Goal: Task Accomplishment & Management: Use online tool/utility

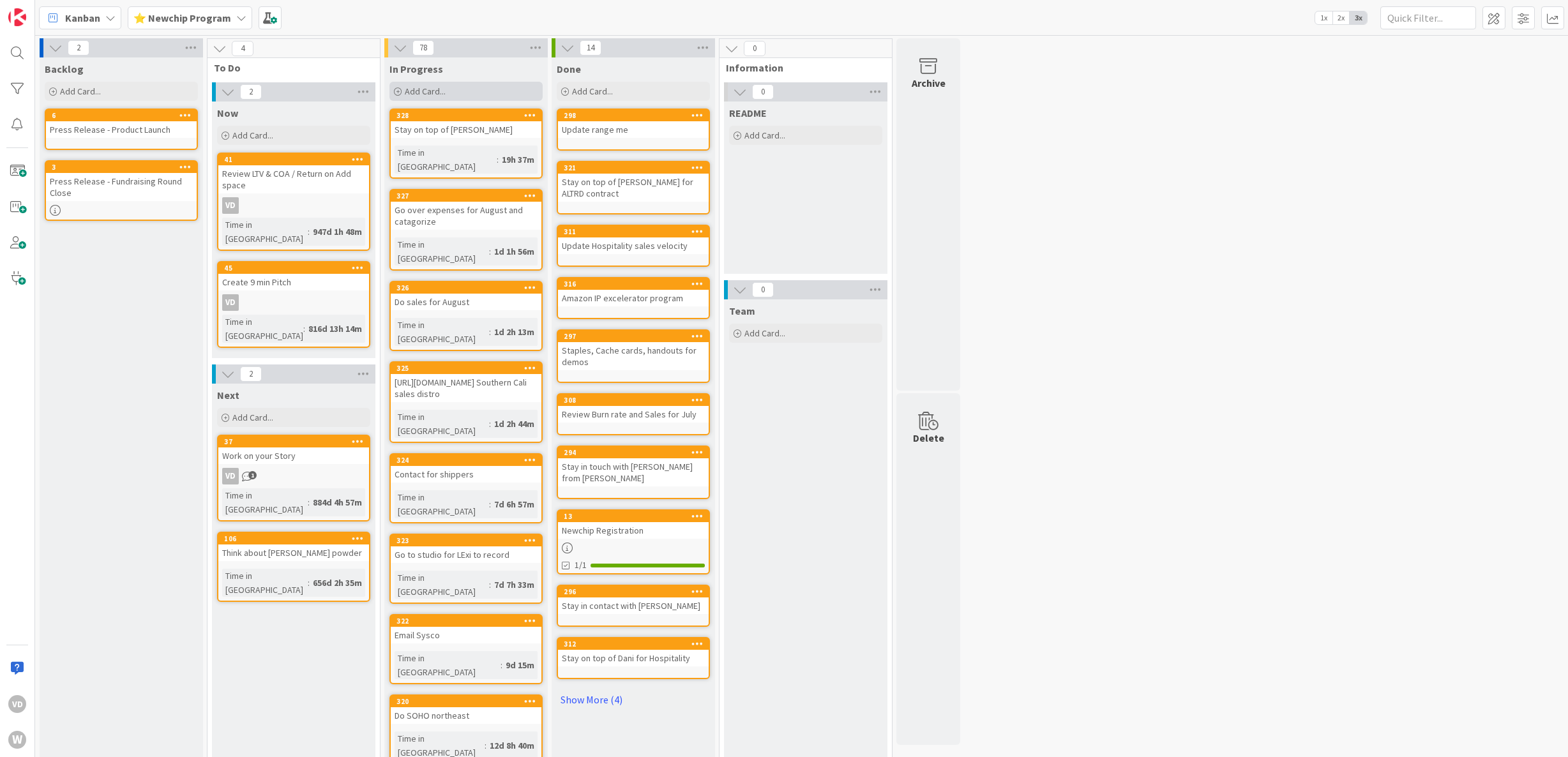
click at [453, 93] on div "Add Card..." at bounding box center [466, 91] width 153 height 19
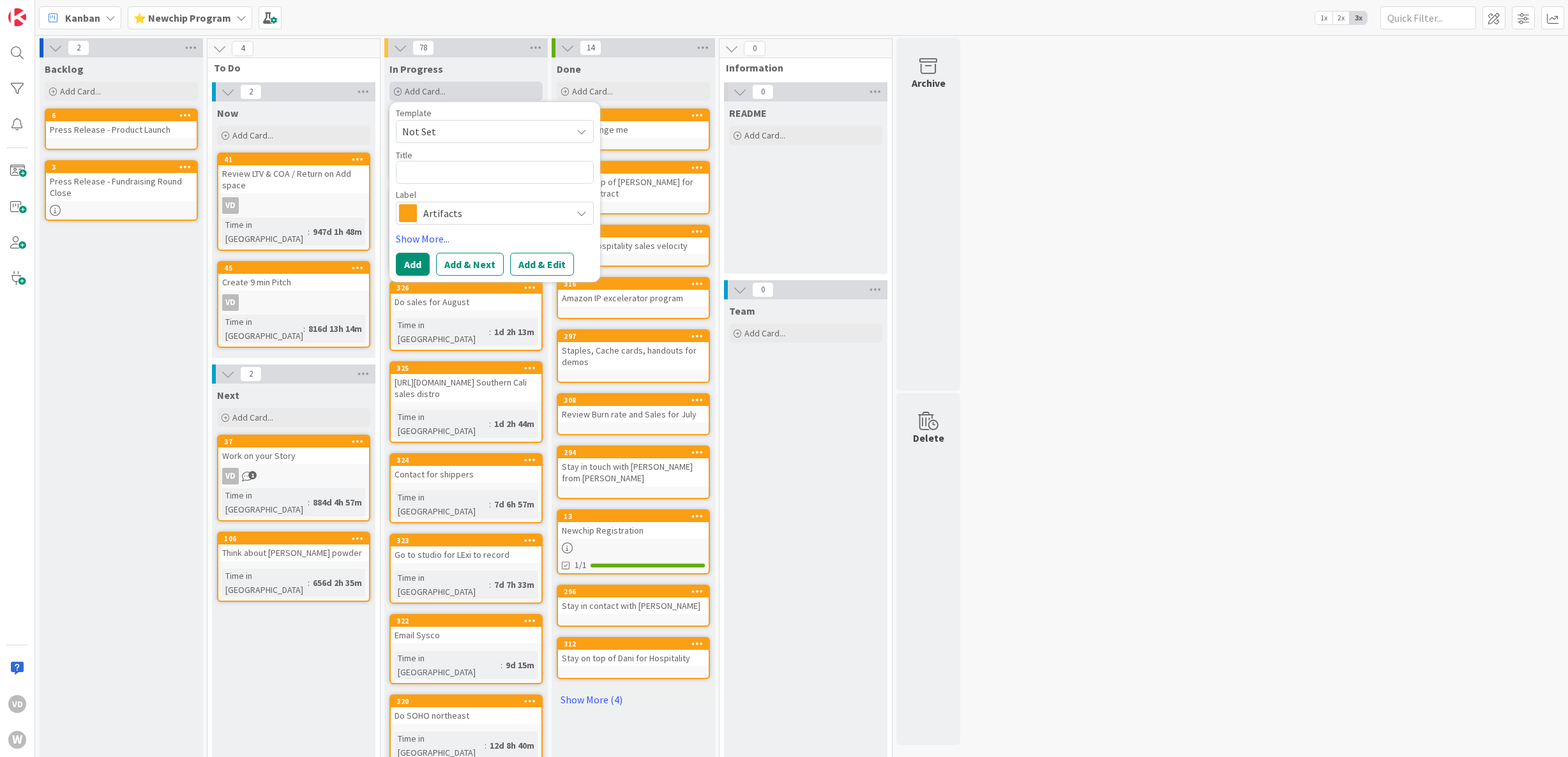
type textarea "x"
type textarea "R"
type textarea "x"
type textarea "Re"
type textarea "x"
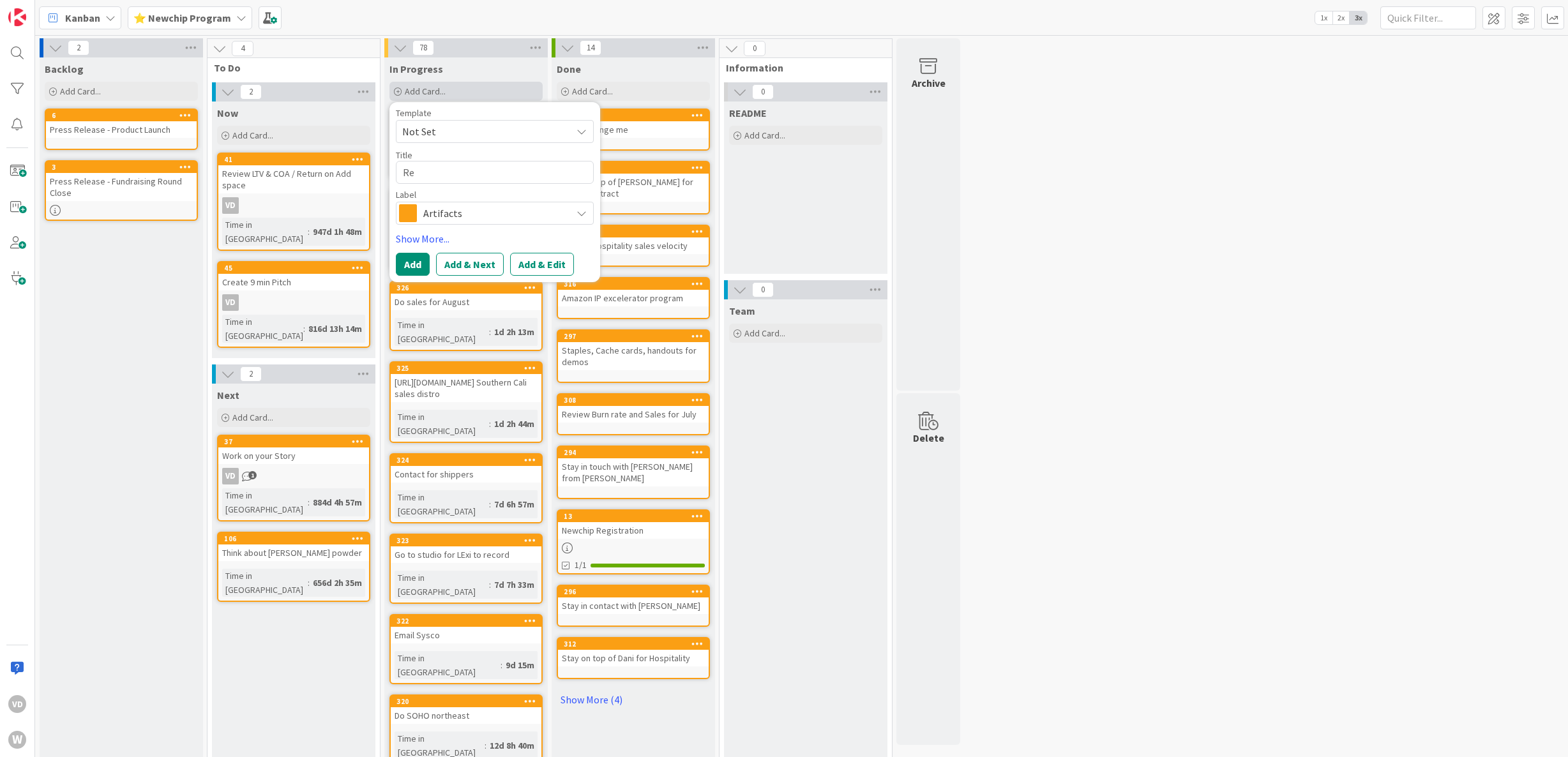
type textarea "Rea"
type textarea "x"
type textarea "Reah"
type textarea "x"
type textarea "Reahc"
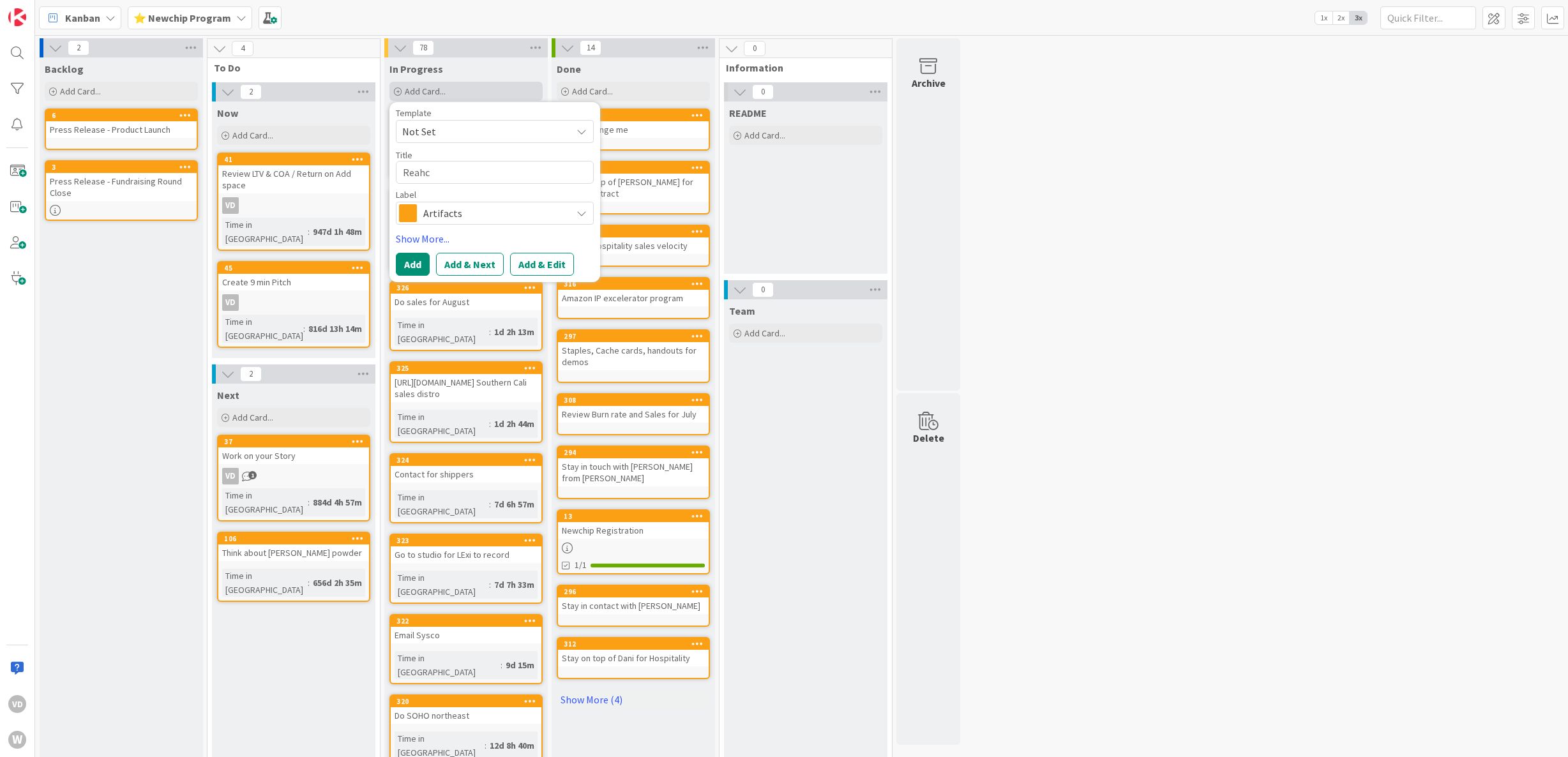
type textarea "x"
type textarea "Reahc"
type textarea "x"
type textarea "Reahc o"
type textarea "x"
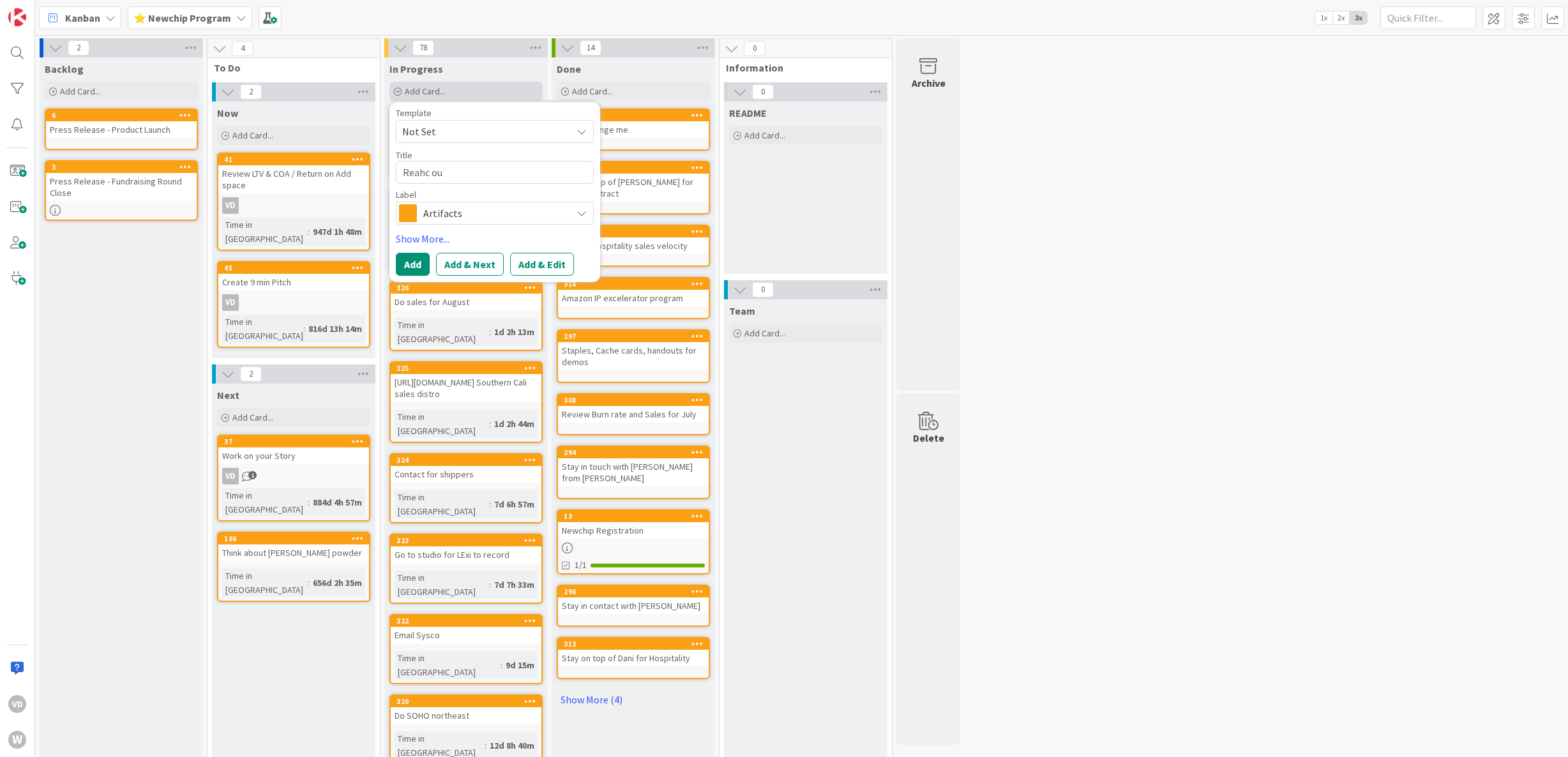
type textarea "Reahc out"
type textarea "x"
type textarea "Reahc out"
type textarea "x"
type textarea "Reahc out t"
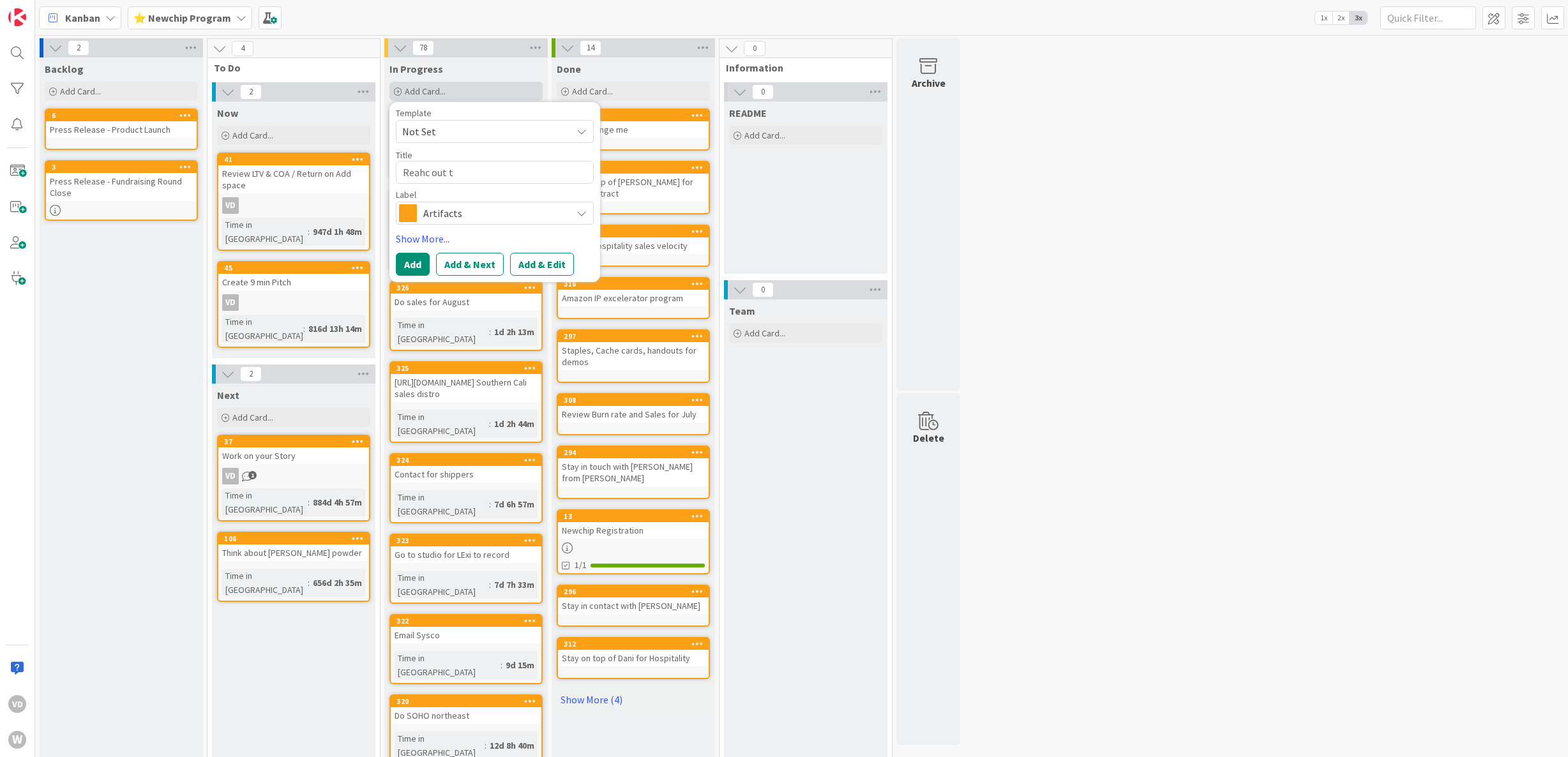
type textarea "x"
type textarea "Reahc out ti"
type textarea "x"
type textarea "Reahc out t"
type textarea "x"
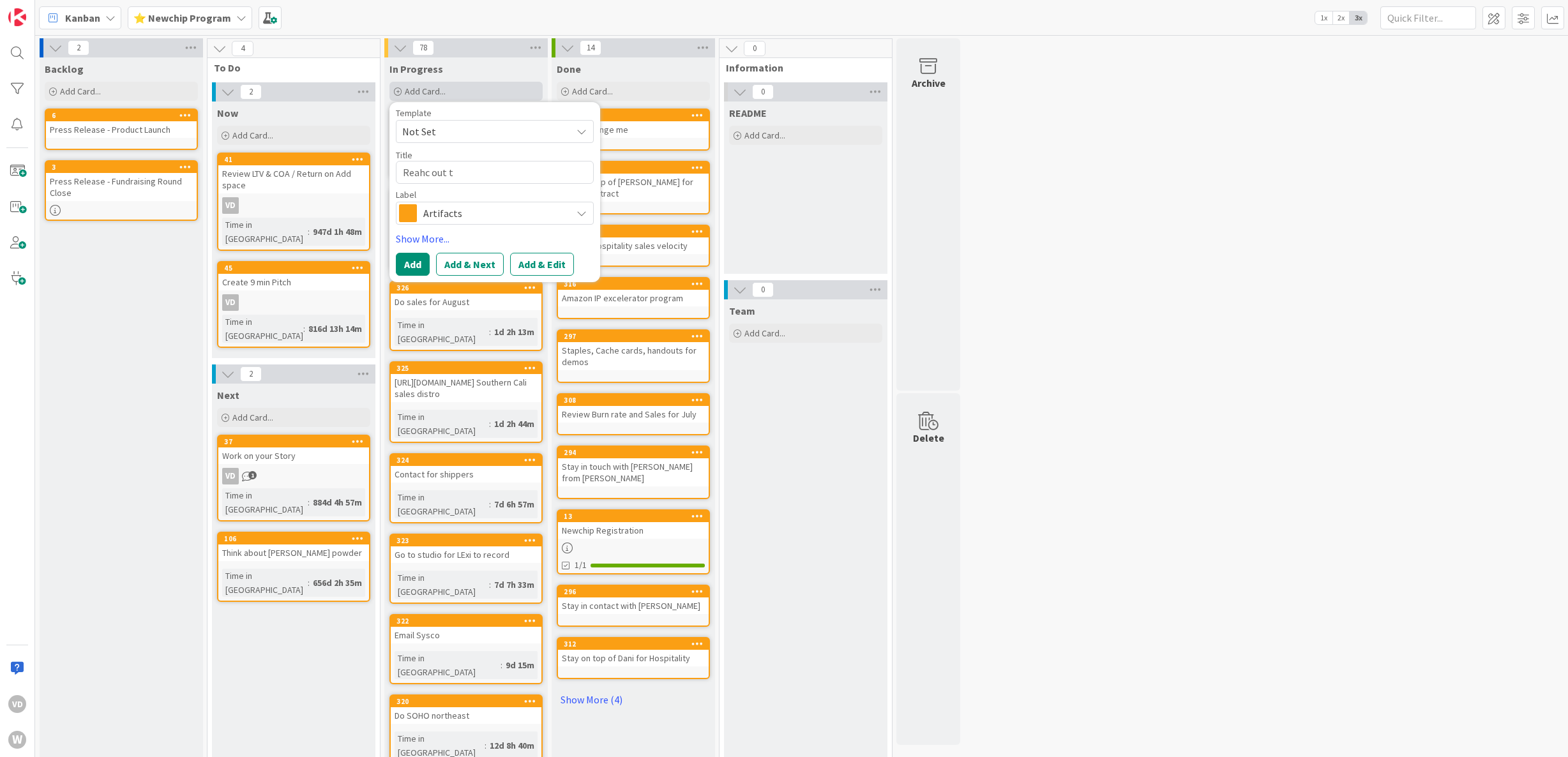
type textarea "Reahc out to"
type textarea "x"
type textarea "Reahc out to"
type textarea "x"
type textarea "Reahc out to D"
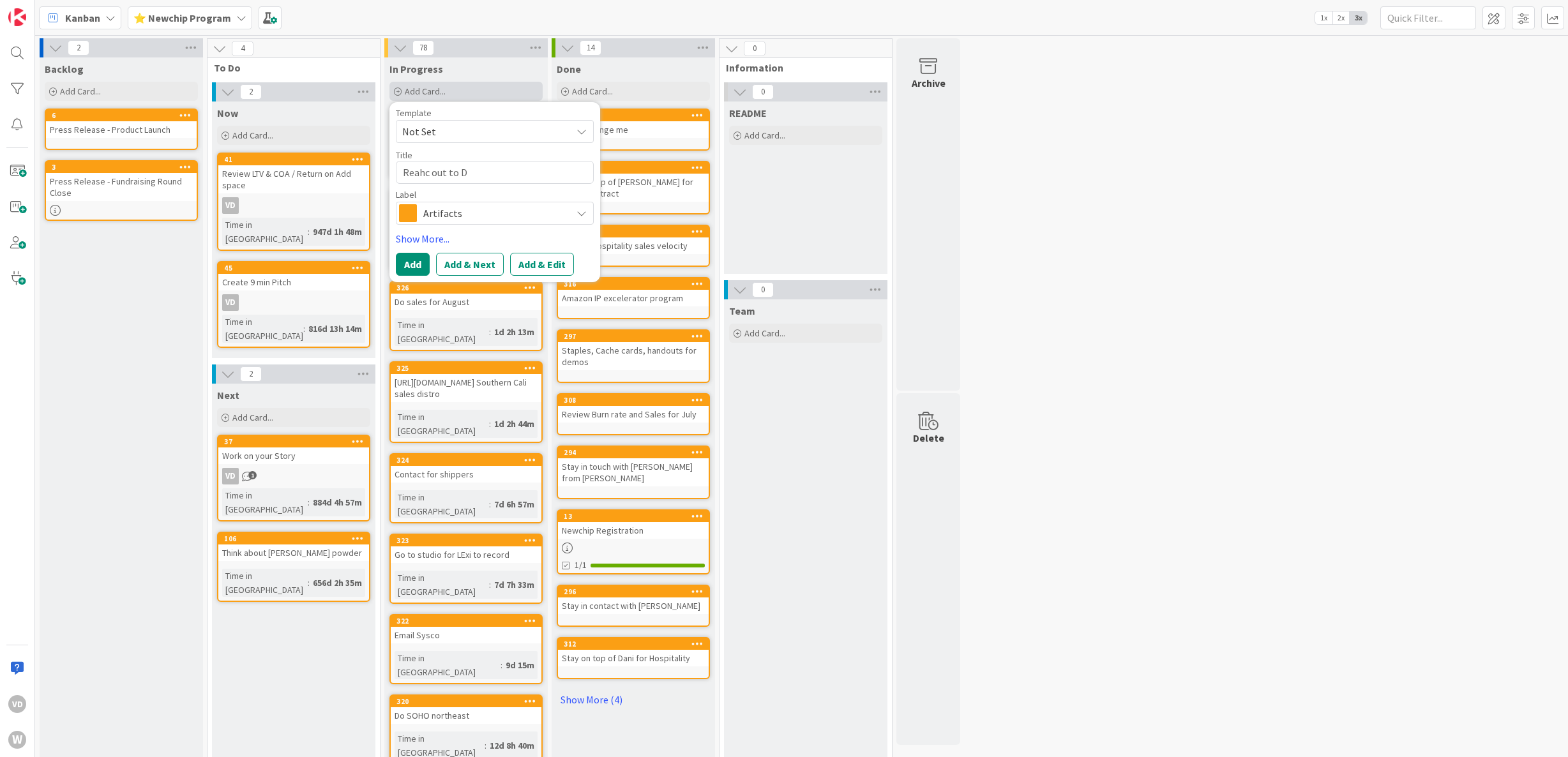
type textarea "x"
type textarea "Reahc out to De"
type textarea "x"
type textarea "Reahc out to Dem"
type textarea "x"
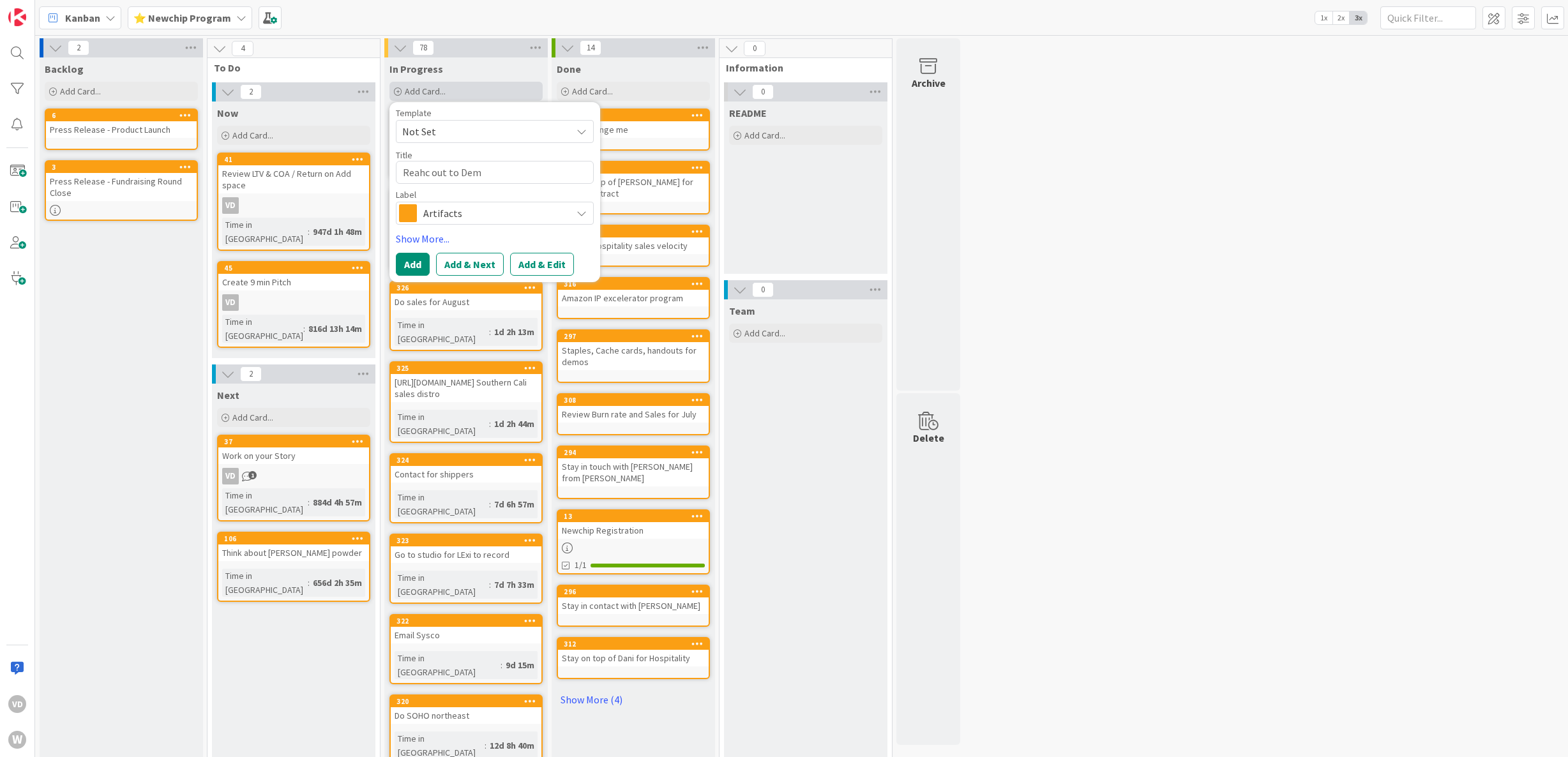
type textarea "Reahc out to Demi"
type textarea "x"
type textarea "Reahc out to Demit"
type textarea "x"
type textarea "Reahc out to Demitr"
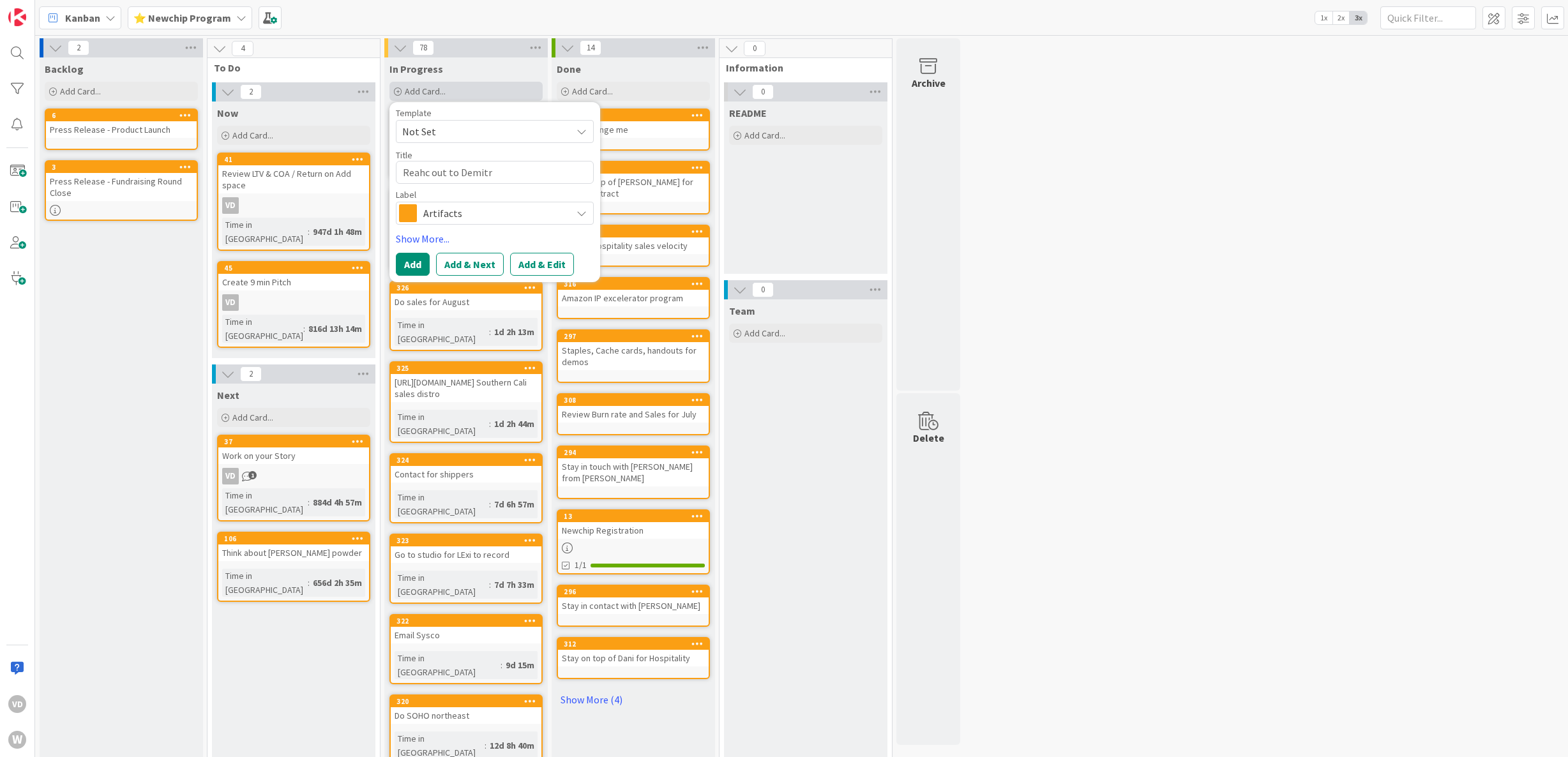
type textarea "x"
type textarea "Reahc out to Demitri"
type textarea "x"
type textarea "Reahc out to Demitria"
type textarea "x"
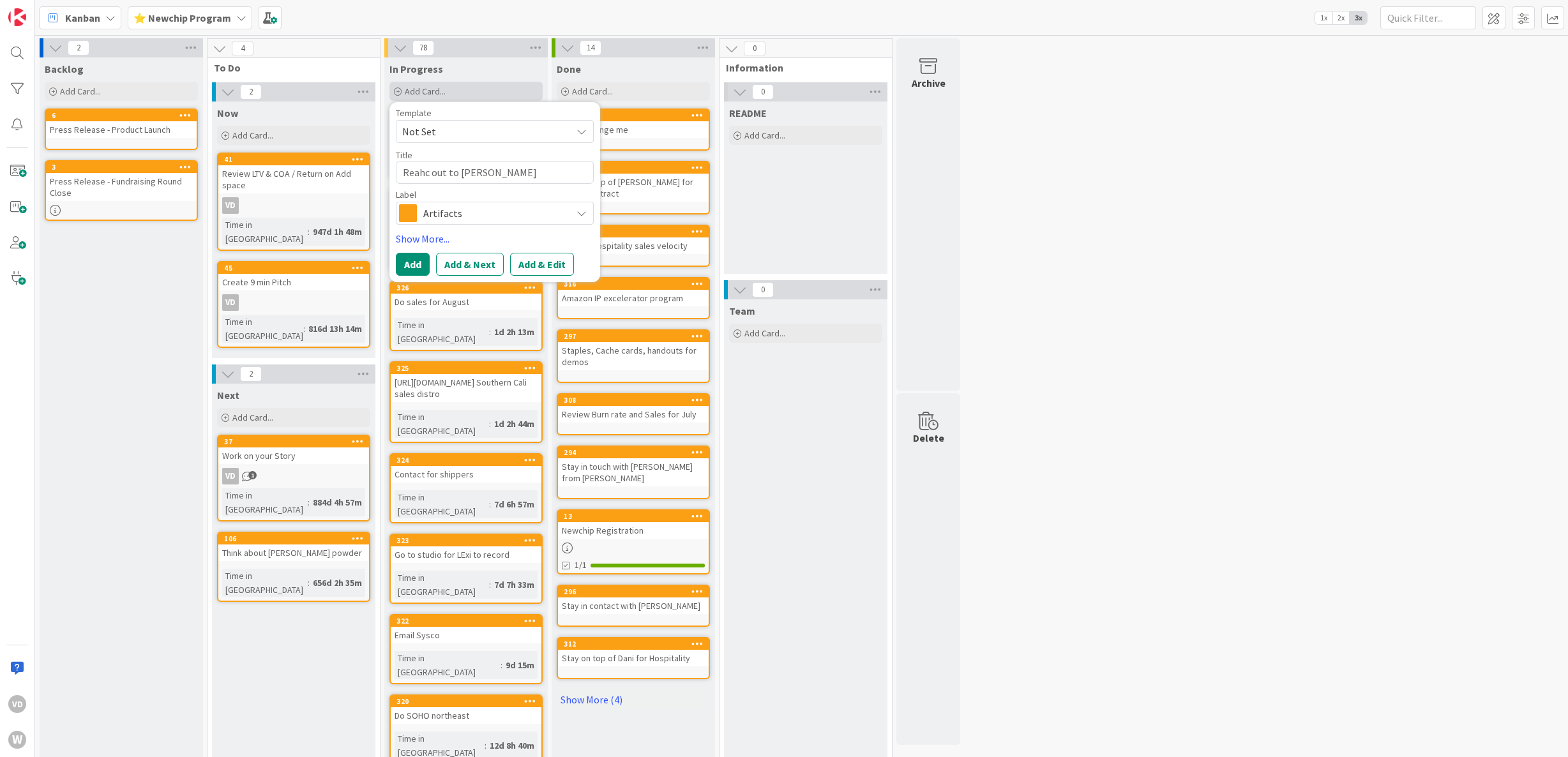
type textarea "Reahc out to Demitrias"
type textarea "x"
type textarea "Reahc out to Demitrias"
type textarea "x"
type textarea "Reahc out to Demitrias W"
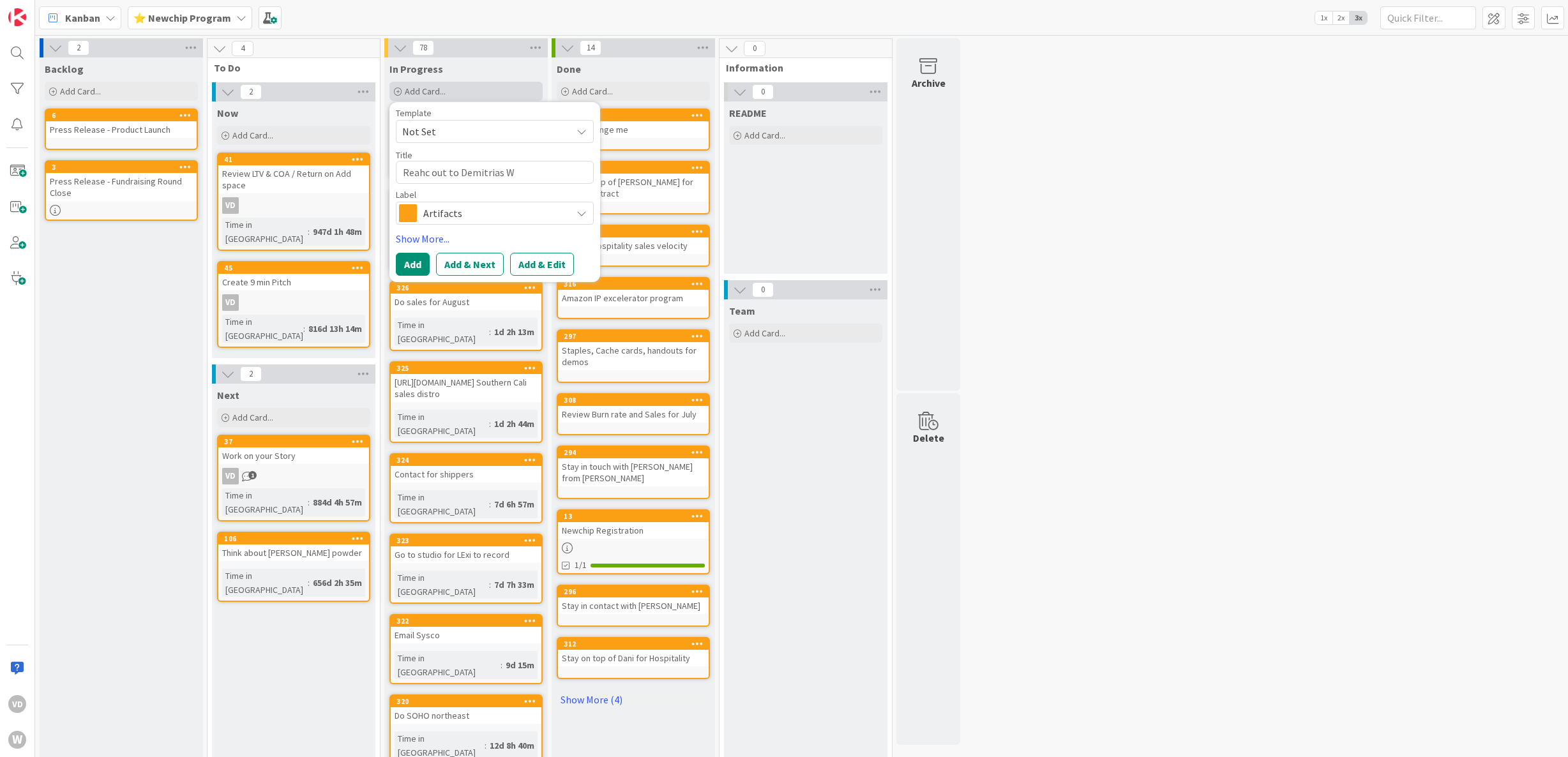
type textarea "x"
type textarea "Reahc out to Demitrias We"
type textarea "x"
type textarea "Reahc out to Demitrias Wes"
type textarea "x"
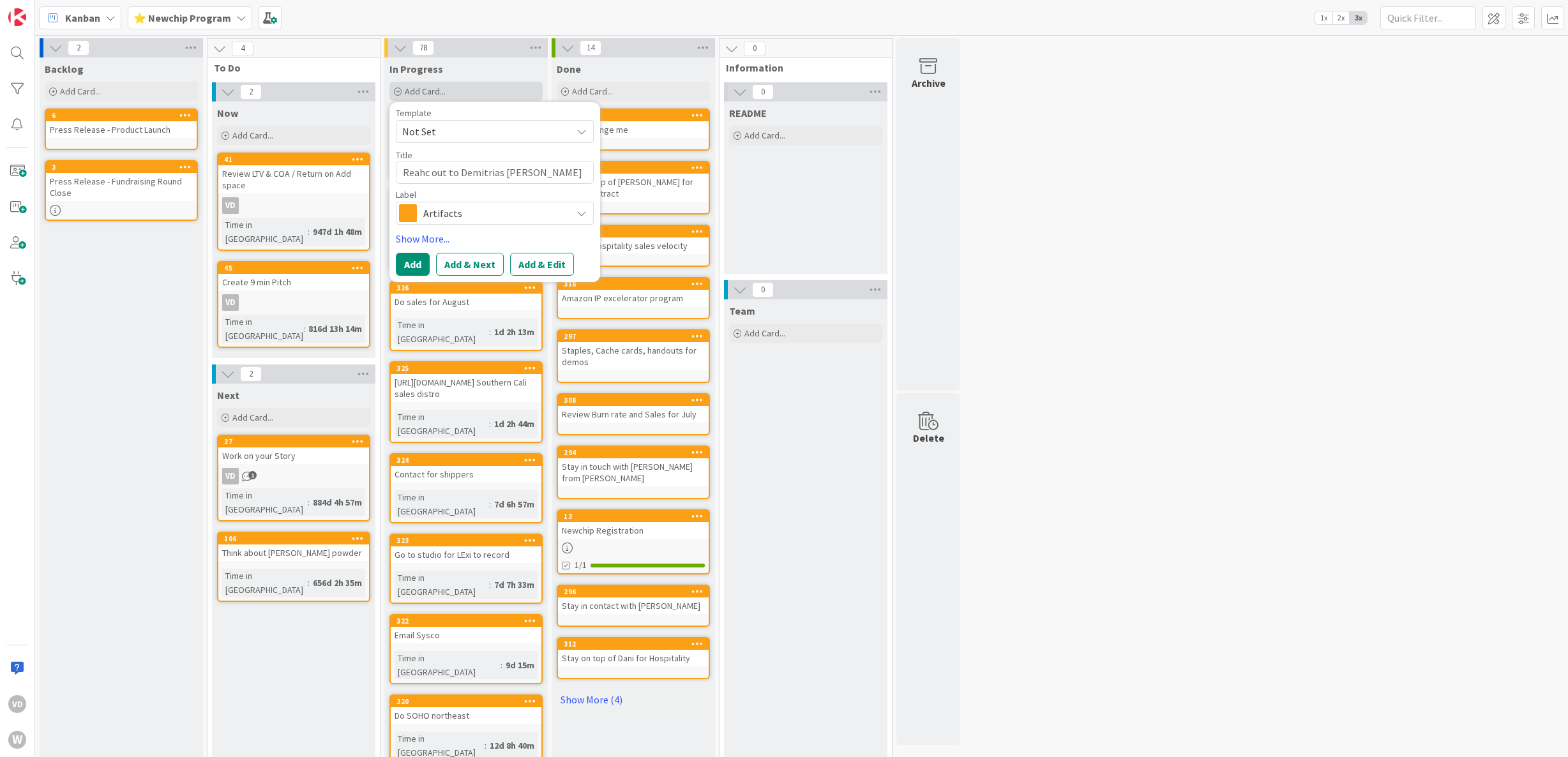
type textarea "Reahc out to Demitrias West"
type textarea "x"
type textarea "Reahc out to Demitrias Wests"
type textarea "x"
type textarea "Reahc out to Demitrias Westsi"
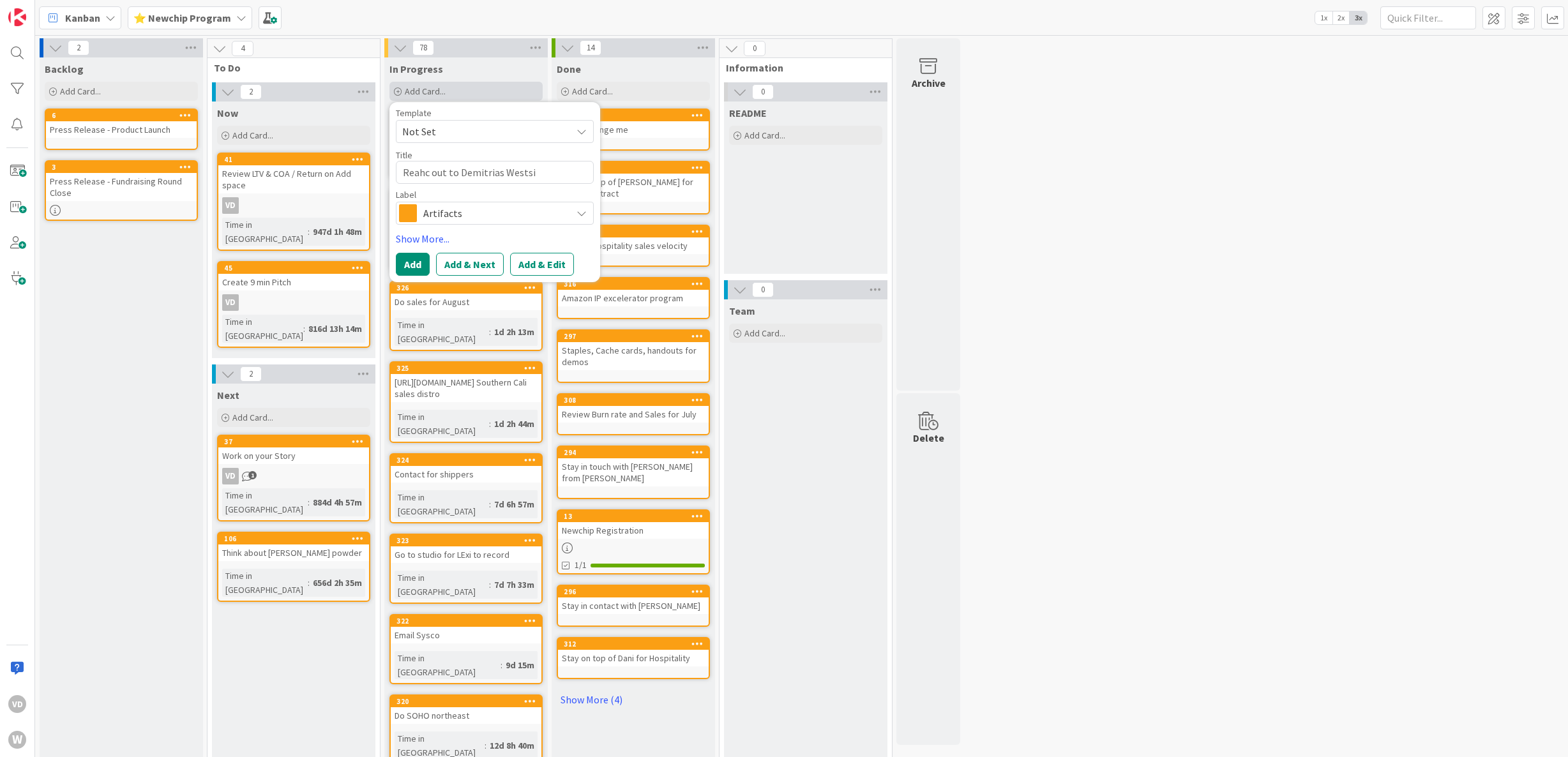
type textarea "x"
type textarea "Reahc out to Demitrias Westsid"
type textarea "x"
type textarea "Reahc out to Demitrias Westside"
type textarea "x"
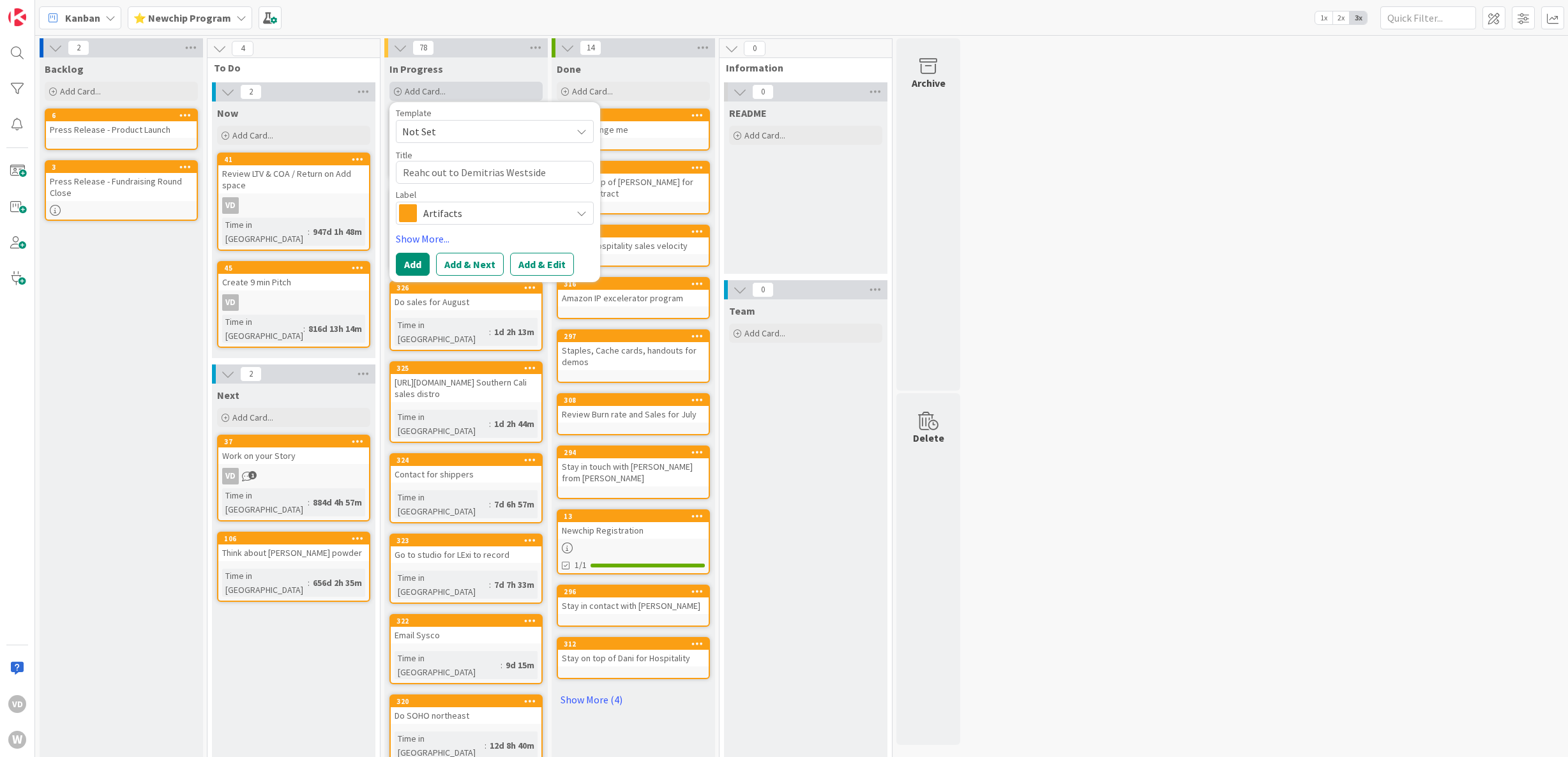
type textarea "Reahc out to Demitrias Westside"
type textarea "x"
type textarea "Reahc out to Demitrias Westside M"
type textarea "x"
type textarea "Reahc out to Demitrias Westside Ma"
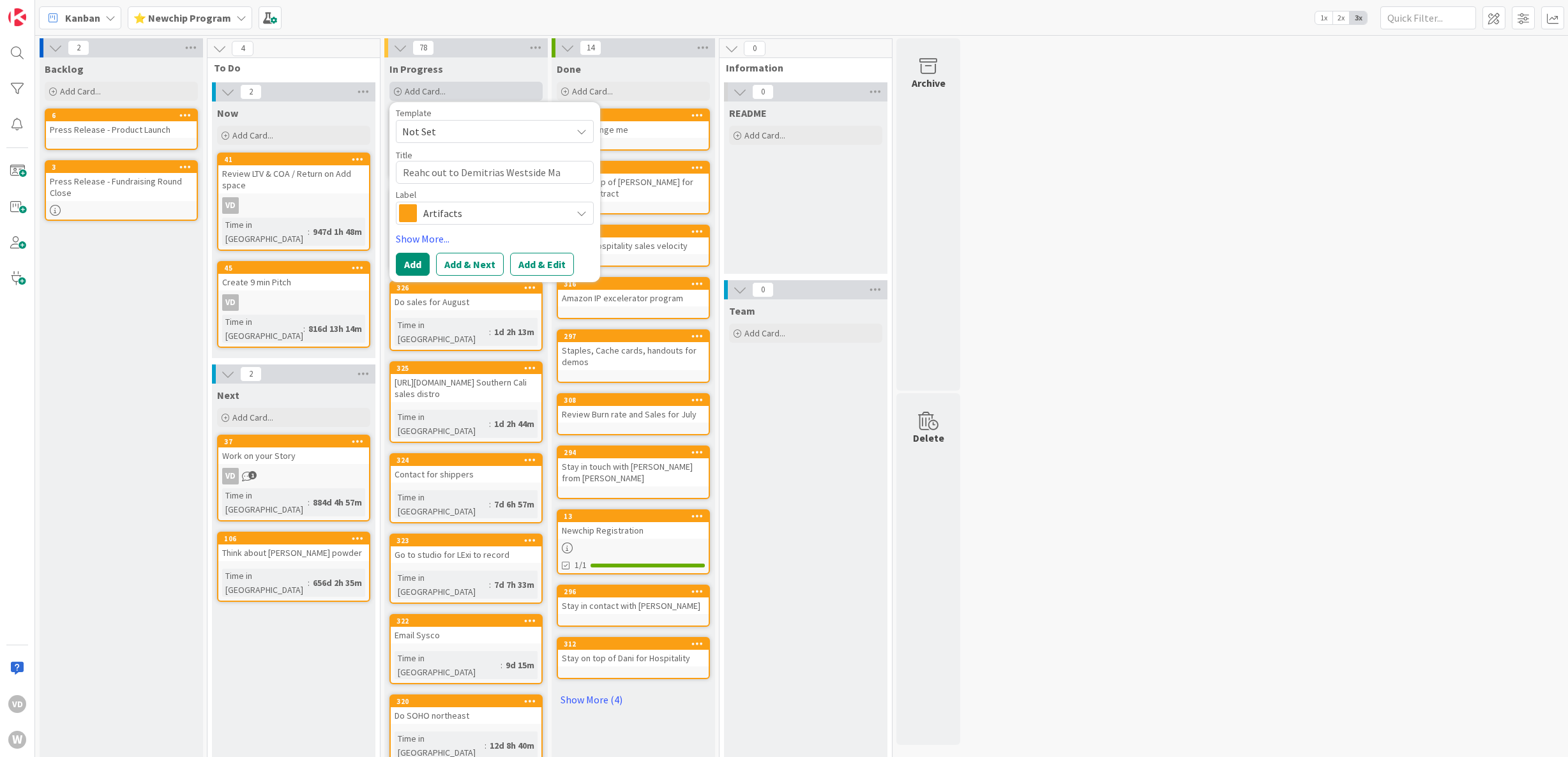
type textarea "x"
type textarea "Reahc out to Demitrias Westside Mar"
type textarea "x"
type textarea "Reahc out to Demitrias Westside Mark"
type textarea "x"
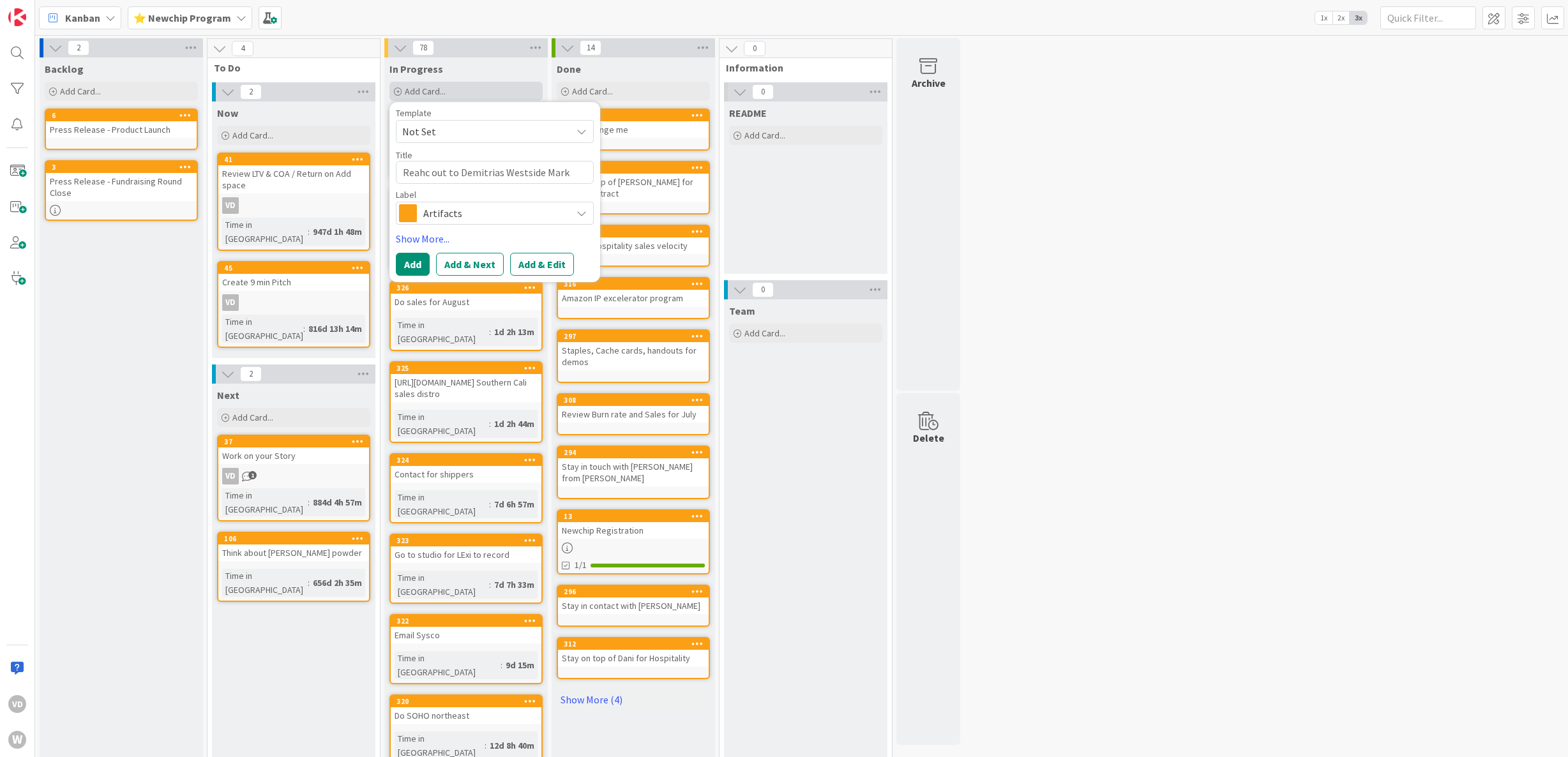
type textarea "Reahc out to Demitrias Westside Marke"
type textarea "x"
type textarea "Reahc out to Demitrias Westside Market"
type textarea "x"
type textarea "Reahc out to Demitrias Westside Market"
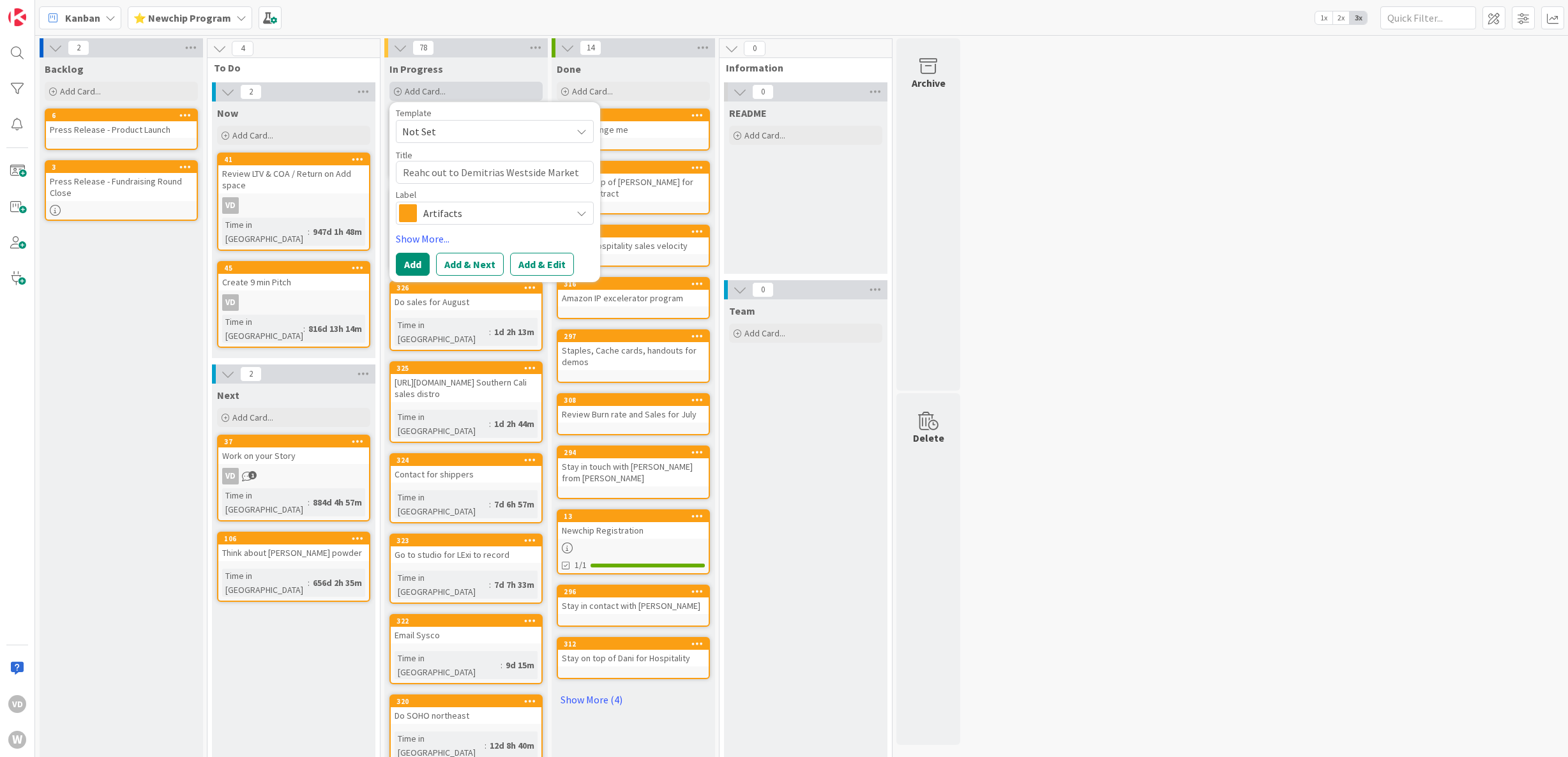
type textarea "x"
type textarea "Reahc out to Demitrias Westside Market o"
type textarea "x"
type textarea "Reahc out to Demitrias Westside Market ow"
type textarea "x"
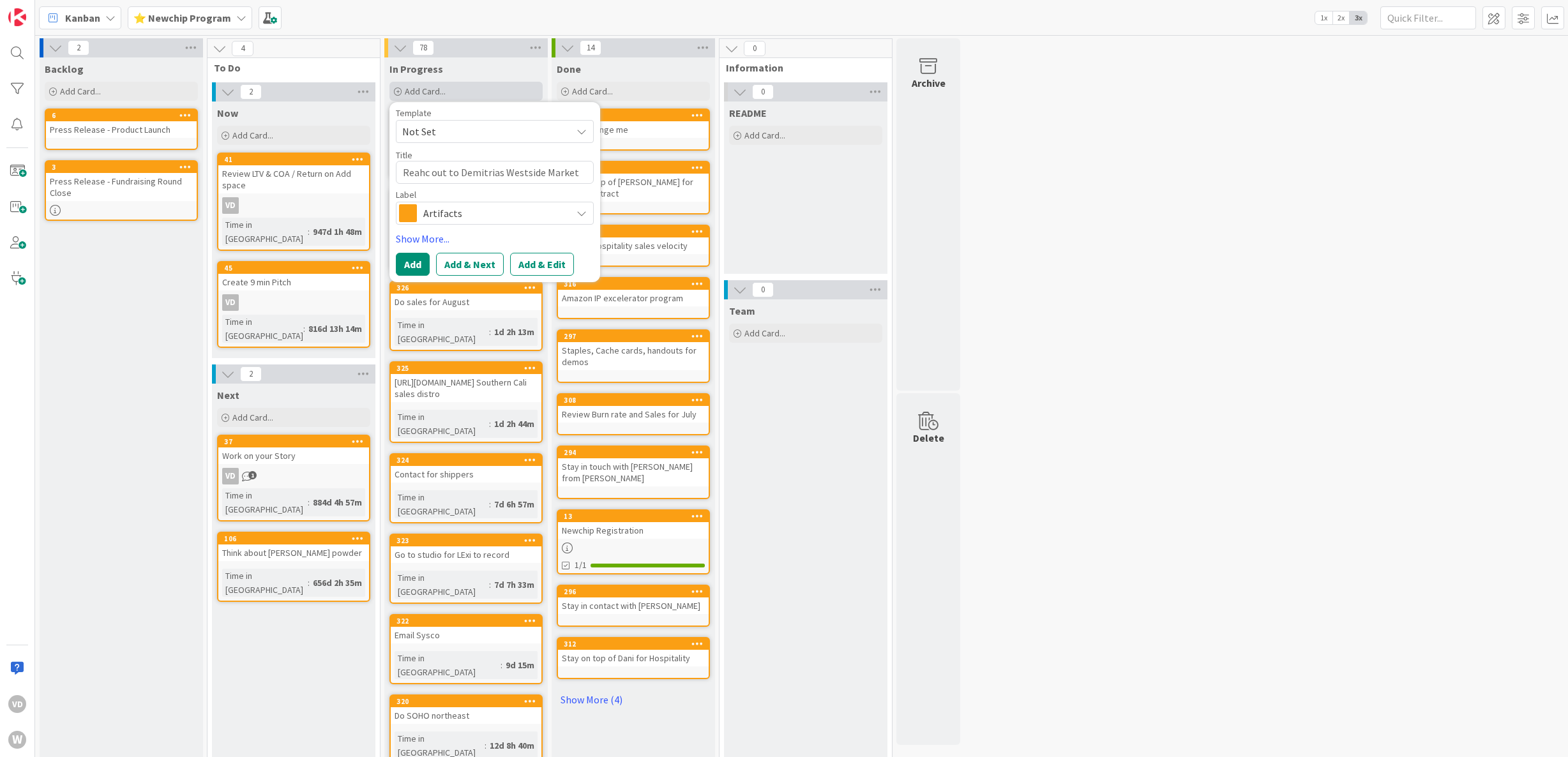
type textarea "Reahc out to Demitrias Westside Market own"
type textarea "x"
type textarea "Reahc out to Demitrias Westside Market owne"
type textarea "x"
type textarea "Reahc out to Demitrias Westside Market owner"
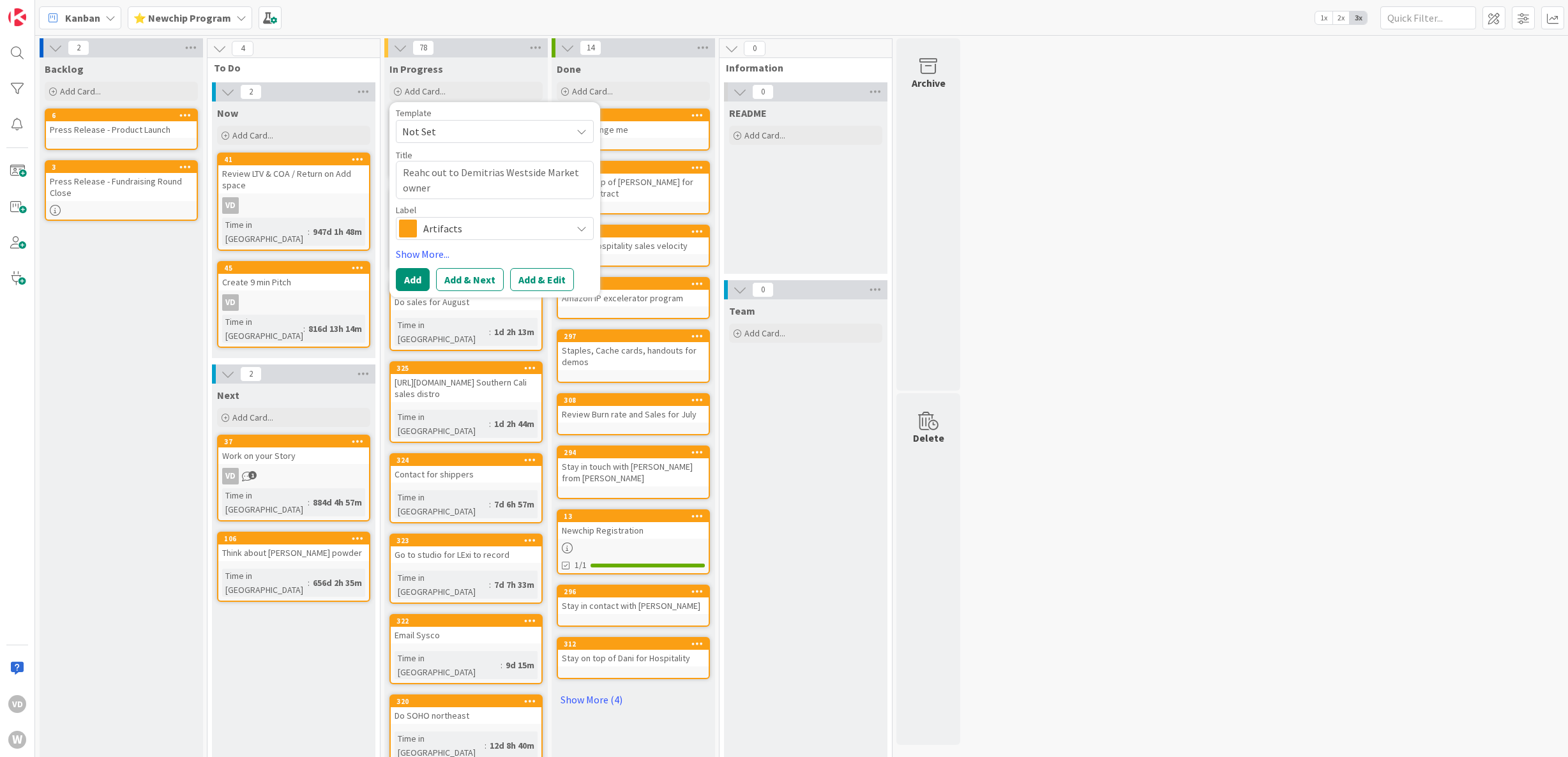
click at [420, 171] on textarea "Reahc out to Demitrias Westside Market owner" at bounding box center [495, 180] width 198 height 39
click at [429, 171] on textarea "Reahc out to Demitrias Westside Market owner" at bounding box center [495, 180] width 198 height 39
type textarea "x"
type textarea "Reah out to Demitrias Westside Market owner"
type textarea "x"
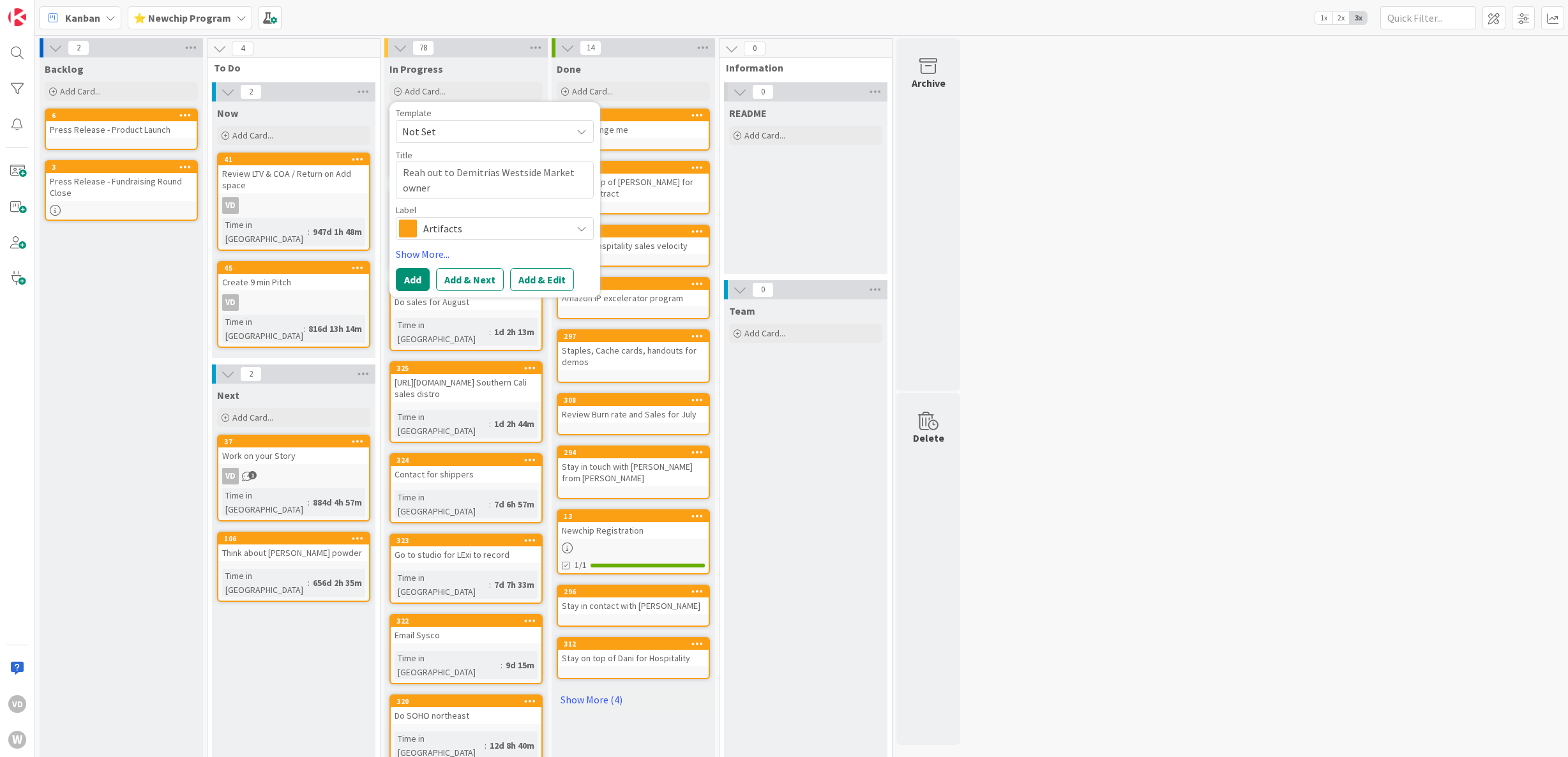
type textarea "Rea out to Demitrias Westside Market owner"
type textarea "x"
type textarea "Reac out to Demitrias Westside Market owner"
type textarea "x"
type textarea "Reach out to Demitrias Westside Market owner"
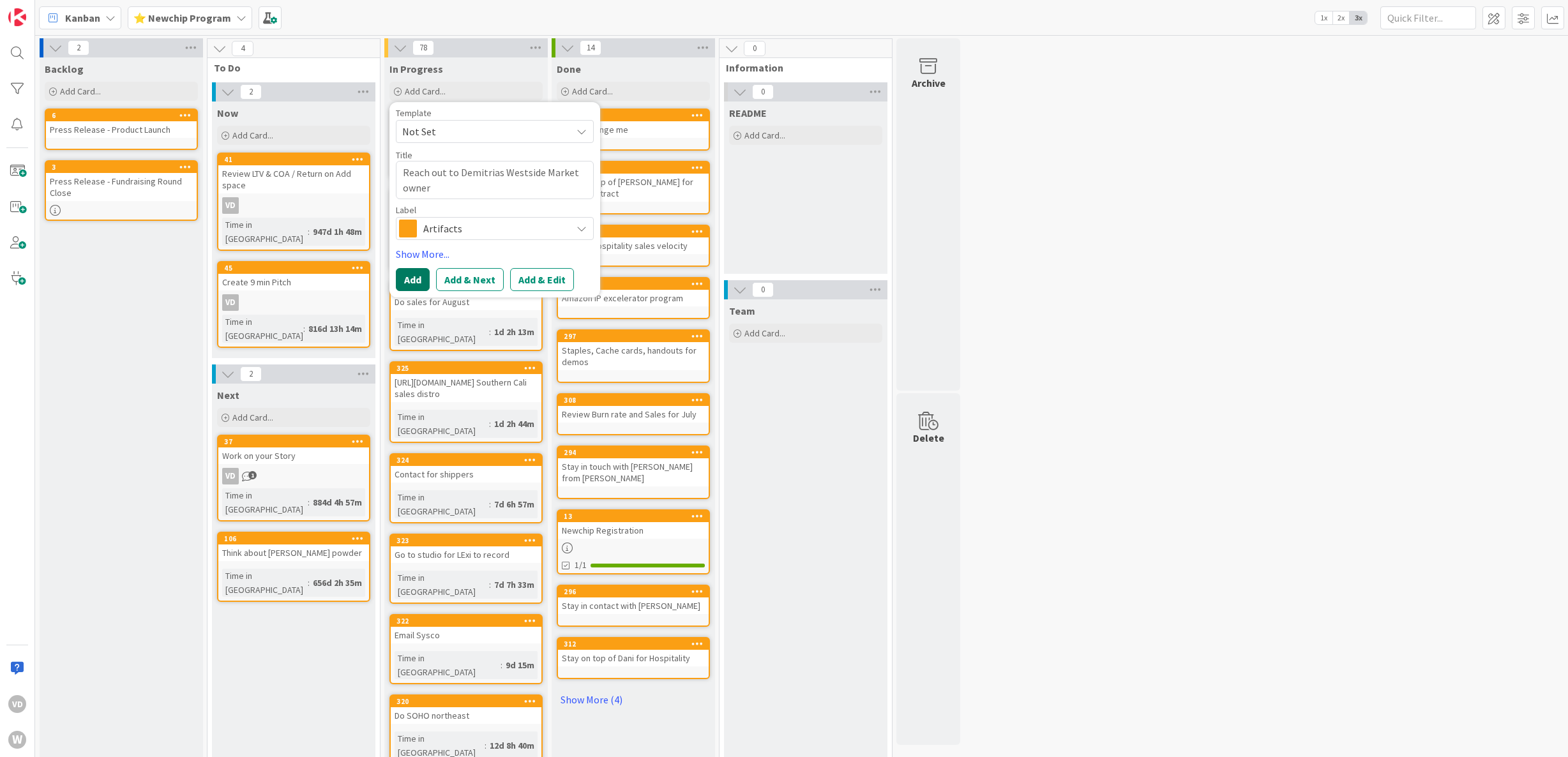
click at [416, 277] on button "Add" at bounding box center [413, 279] width 34 height 23
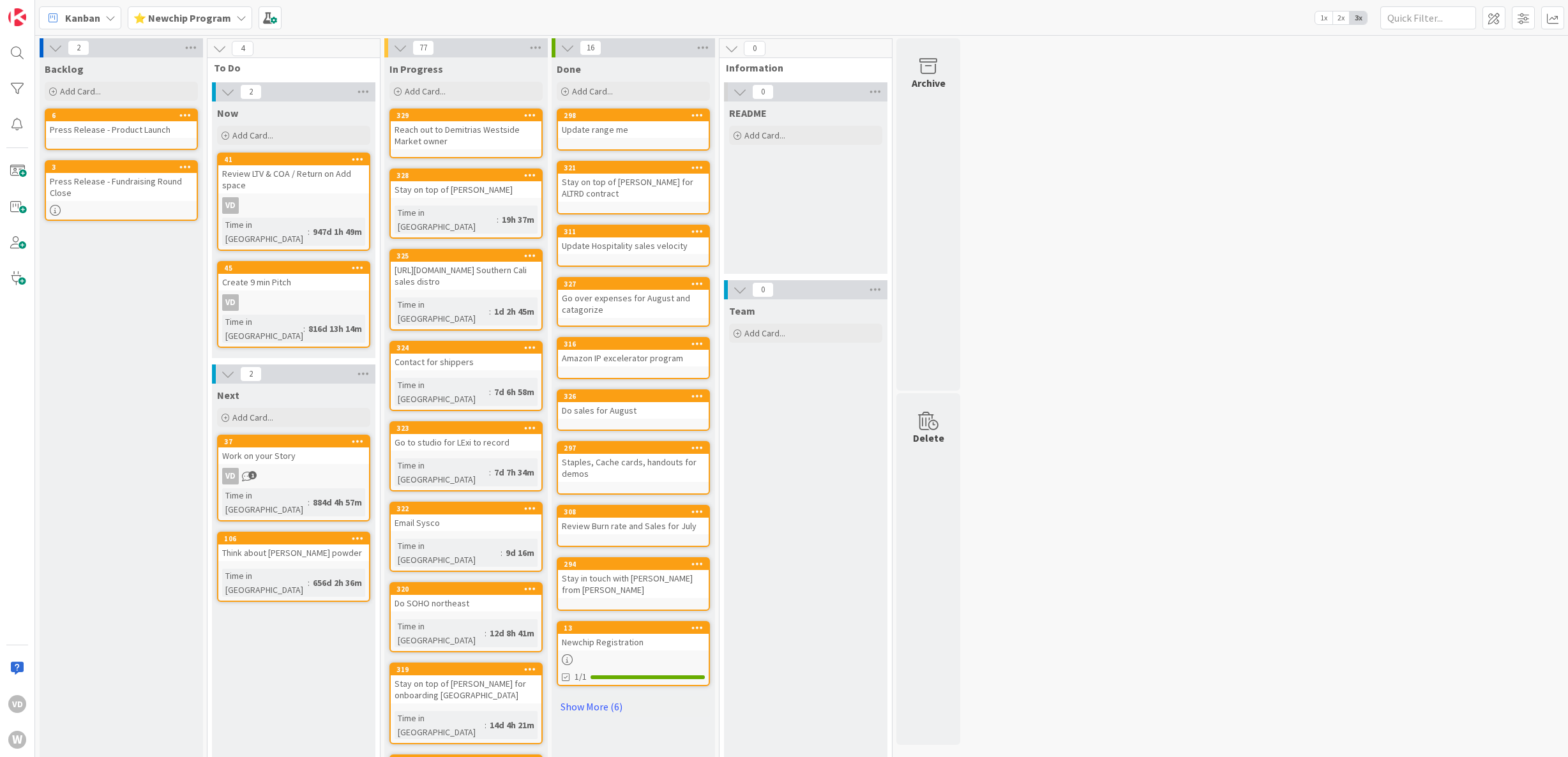
drag, startPoint x: 479, startPoint y: 242, endPoint x: 1105, endPoint y: 6, distance: 669.0
click at [444, 84] on div "Add Card..." at bounding box center [466, 91] width 153 height 19
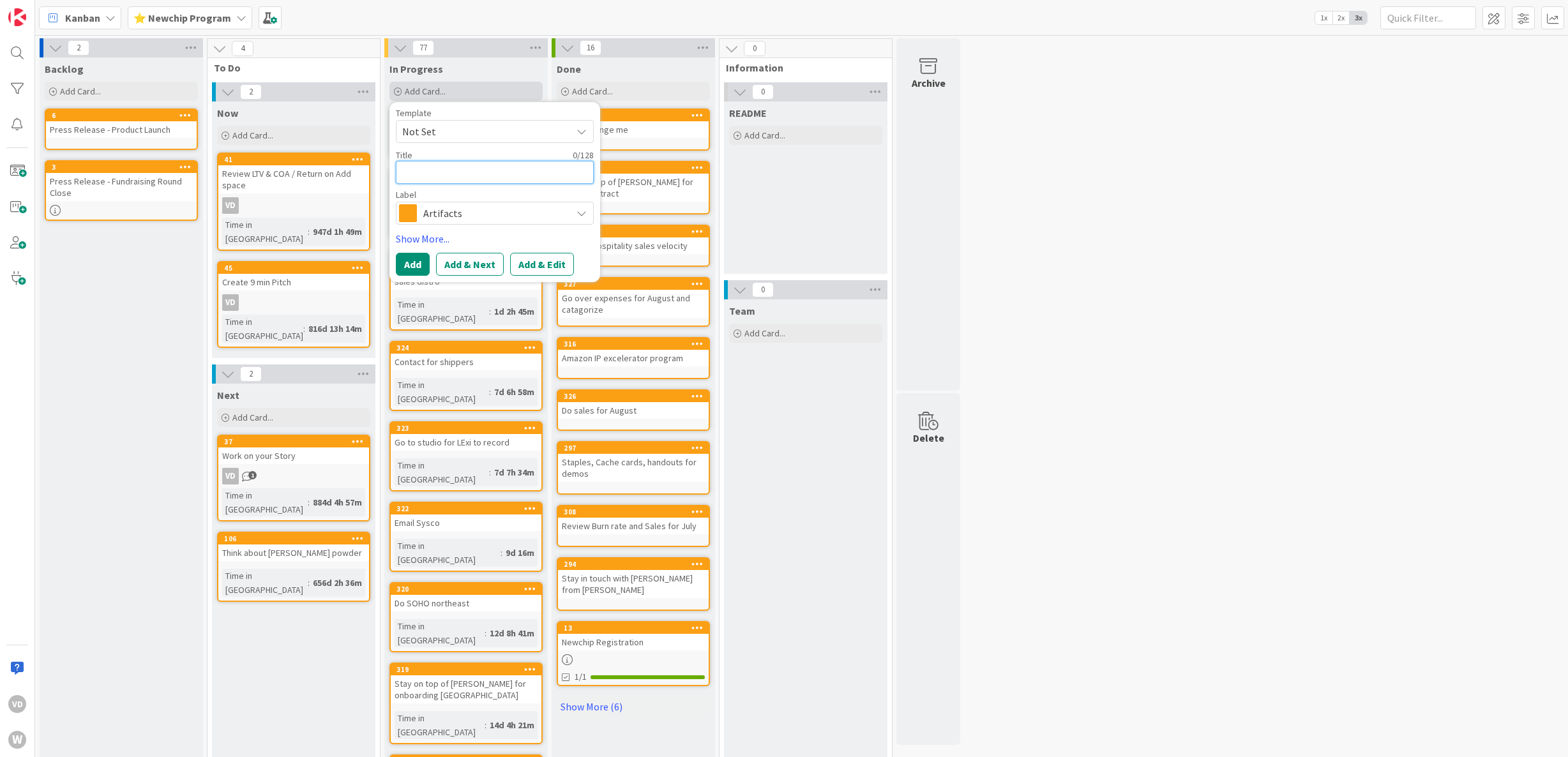
type textarea "x"
type textarea "C"
type textarea "x"
type textarea "Ch"
type textarea "x"
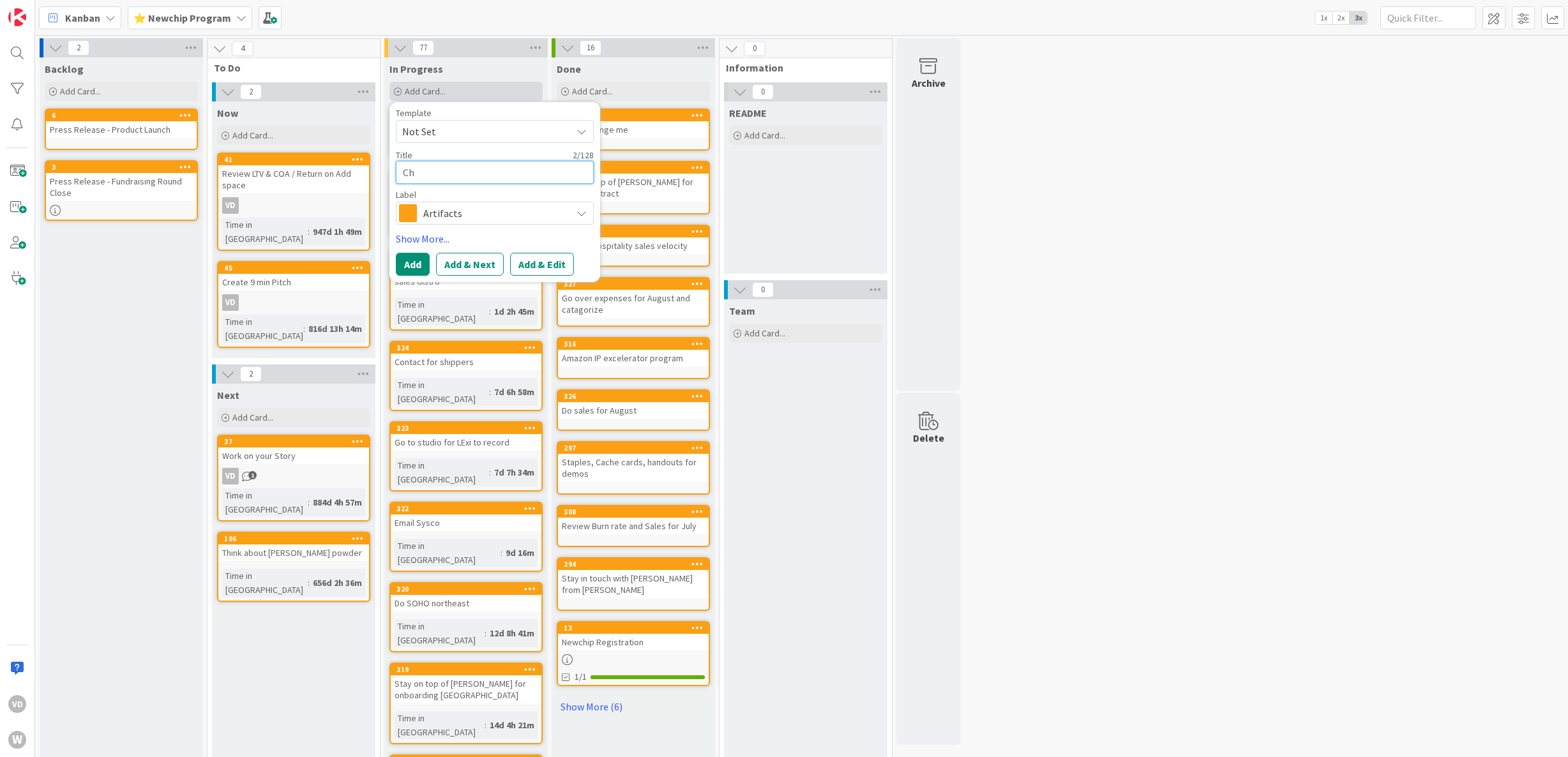
type textarea "Cha"
type textarea "x"
type textarea "Chat"
type textarea "x"
type textarea "Chat"
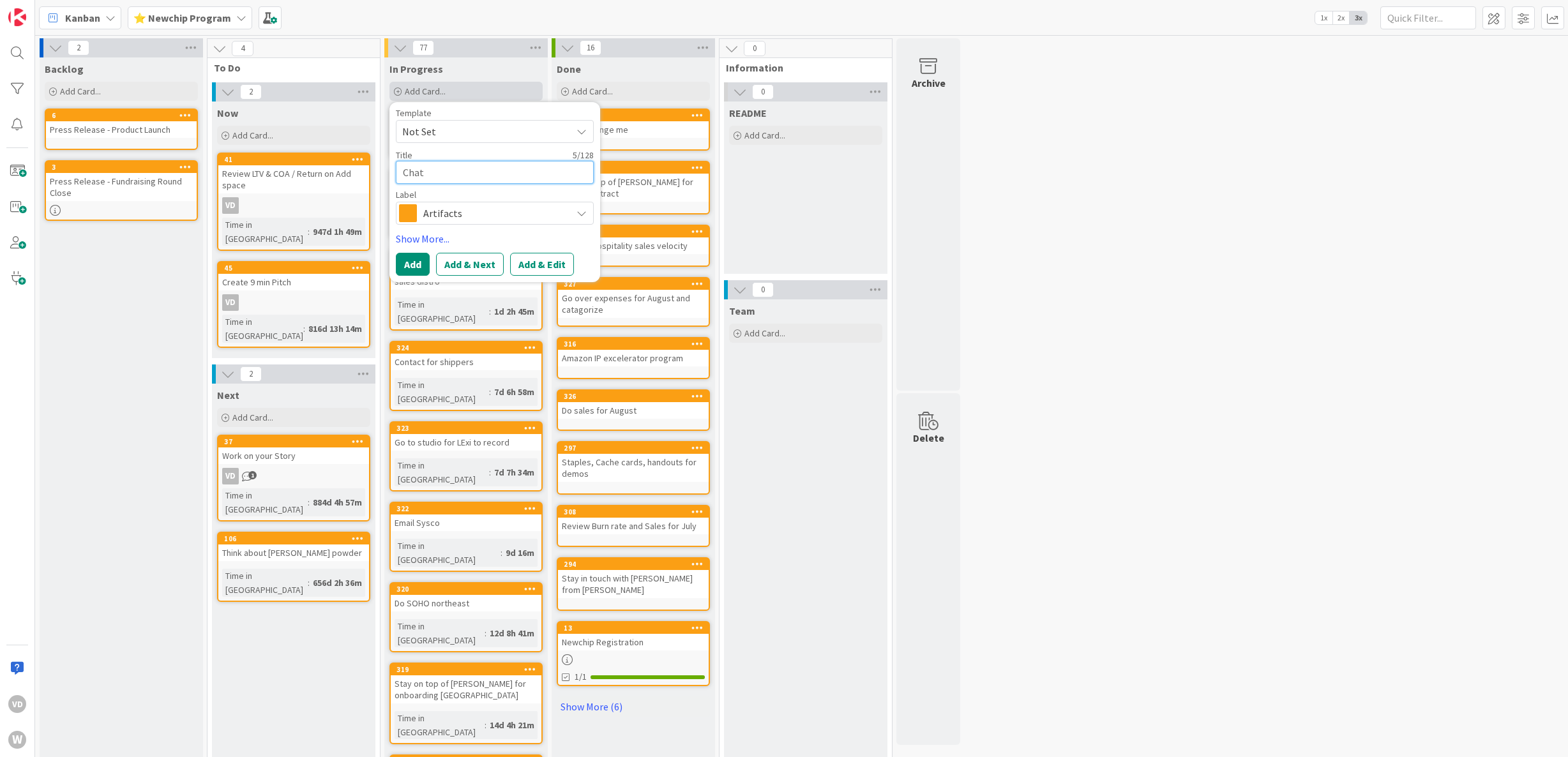
type textarea "x"
type textarea "Chat G"
type textarea "x"
type textarea "Chat GO"
type textarea "x"
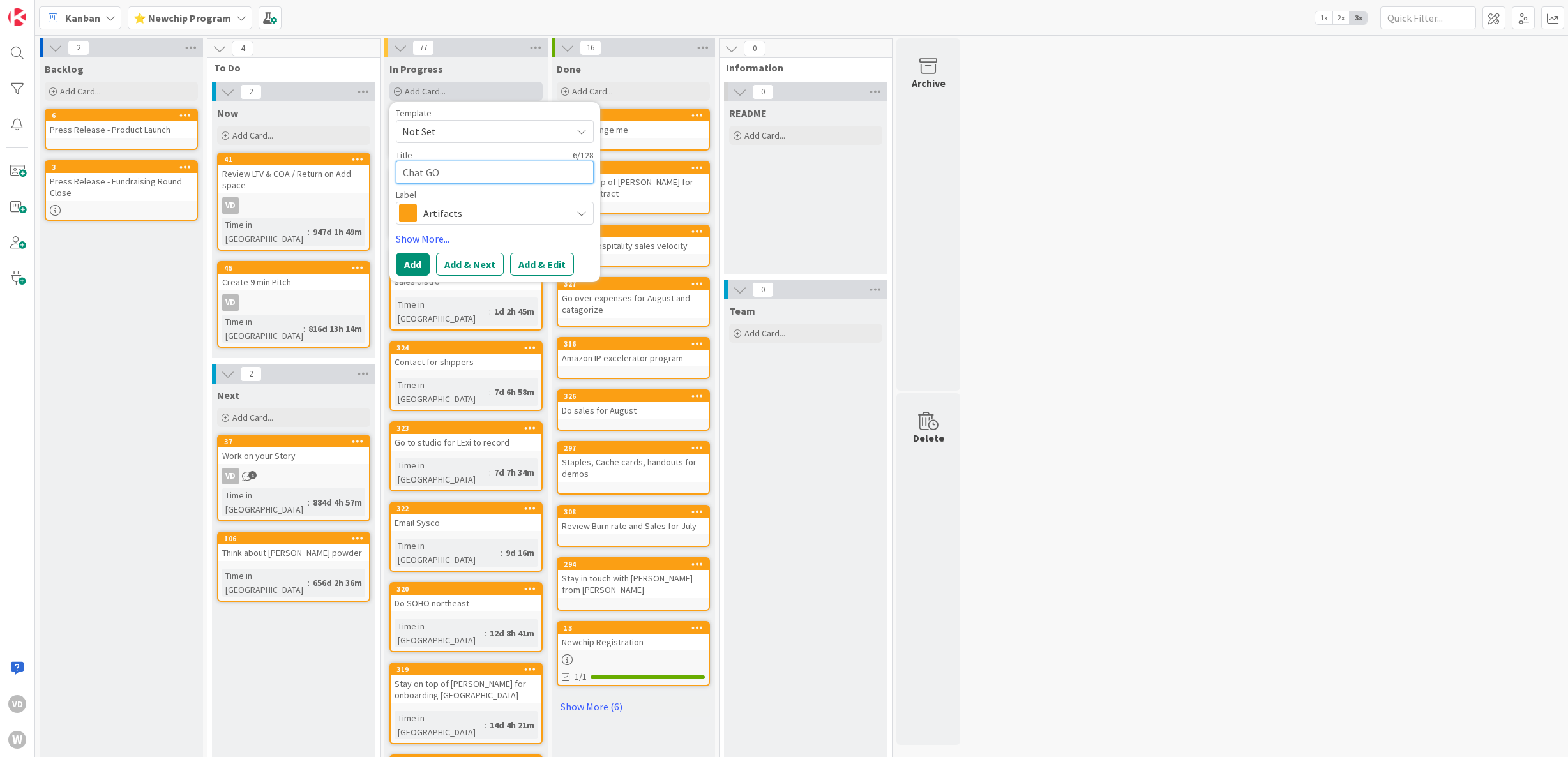
type textarea "Chat GOT"
type textarea "x"
type textarea "Chat GOT"
type textarea "x"
type textarea "Chat GOT to"
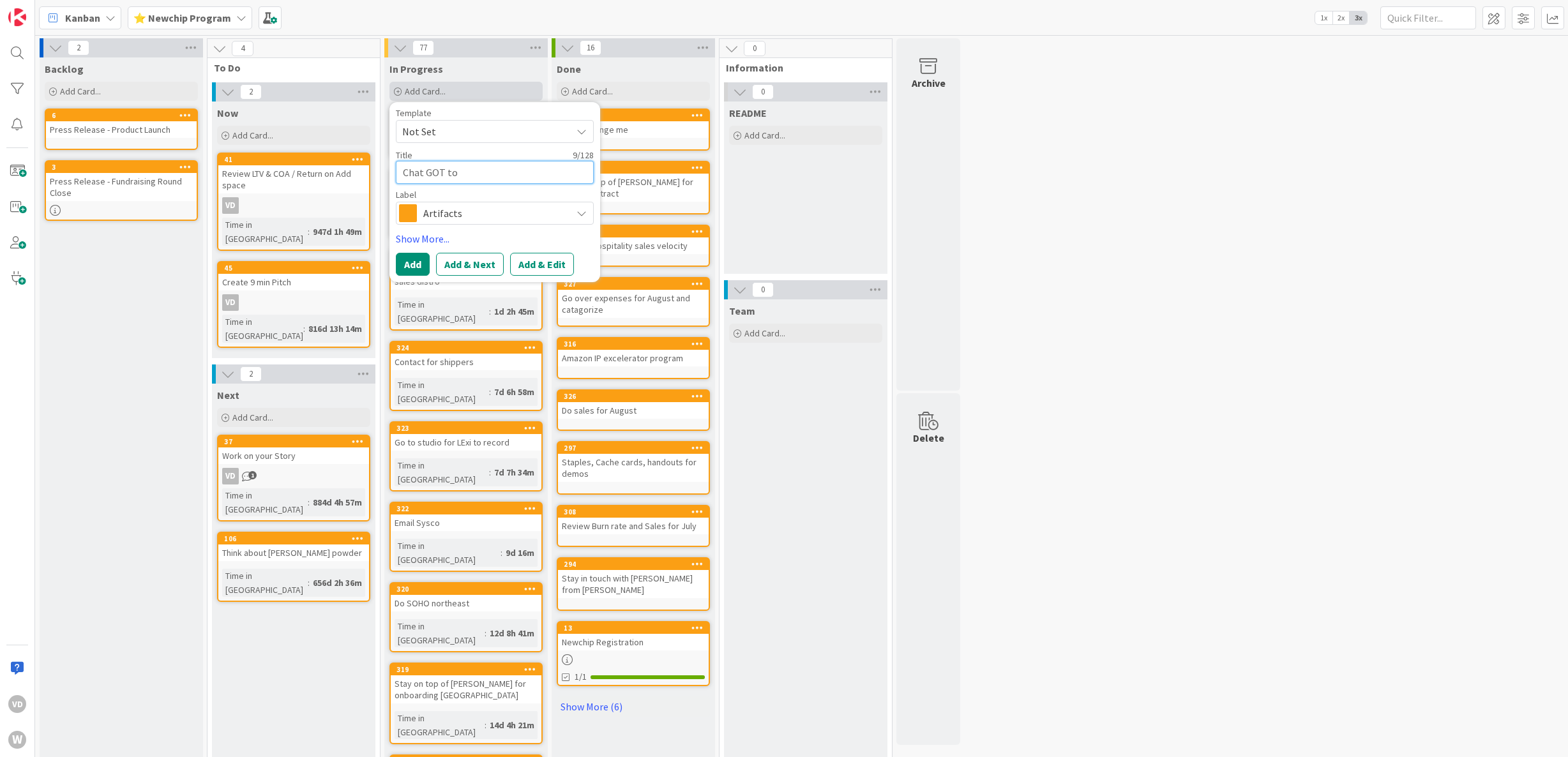
type textarea "x"
type textarea "Chat GOT to"
type textarea "x"
type textarea "Chat GOT to"
type textarea "x"
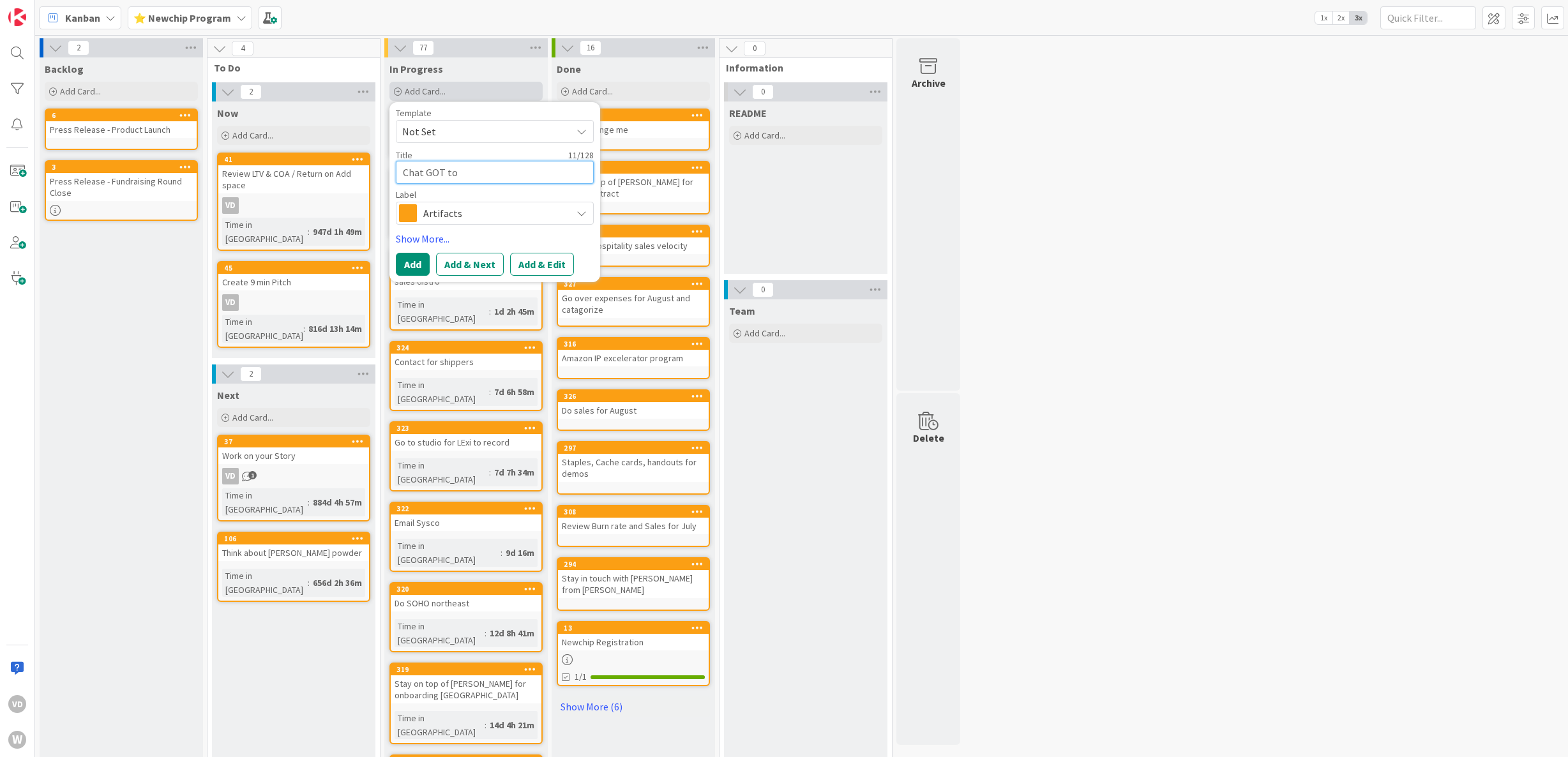
type textarea "Chat GOT t"
type textarea "x"
type textarea "Chat GOT"
type textarea "x"
type textarea "Chat GOT"
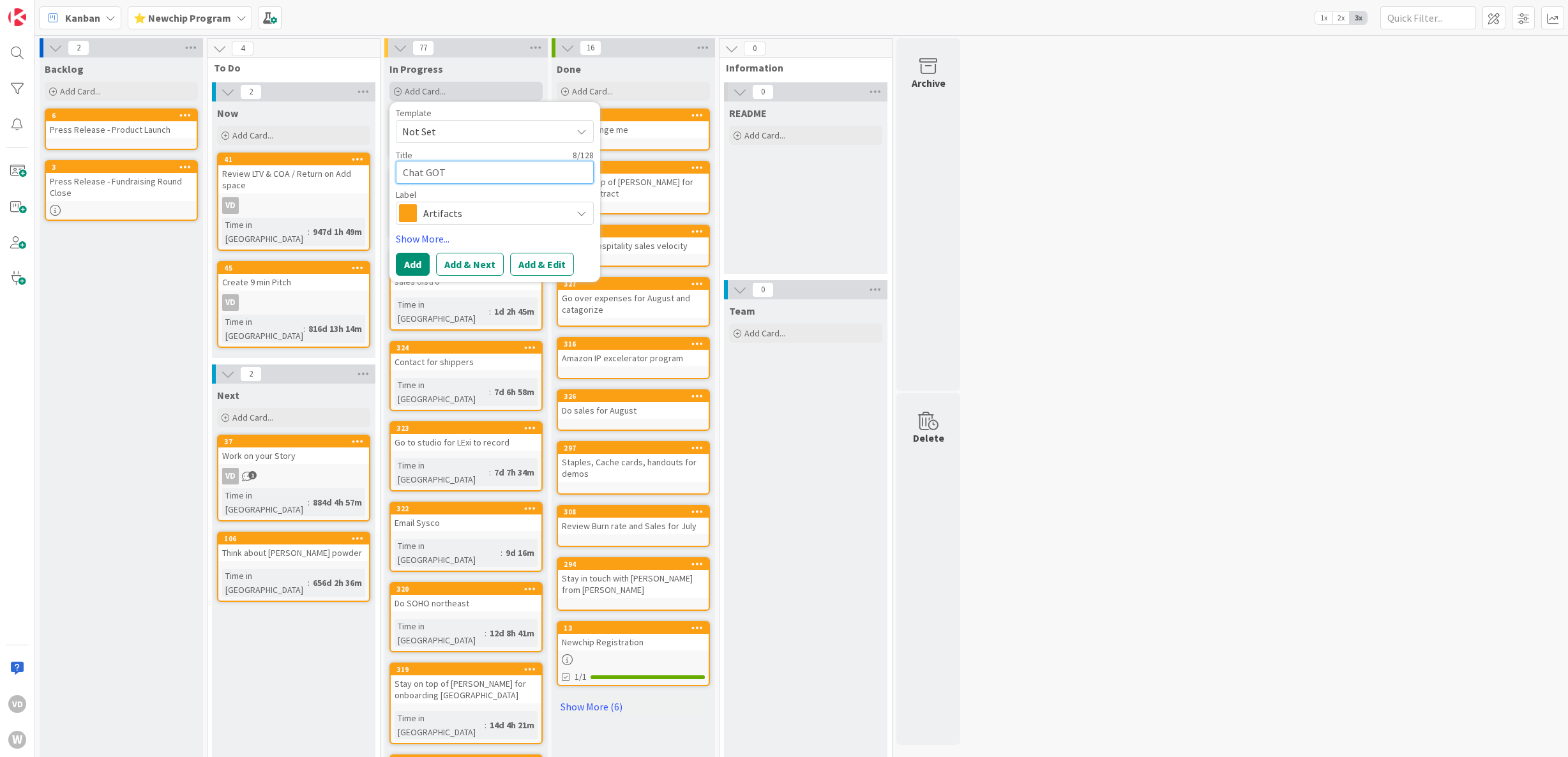
type textarea "x"
type textarea "Chat GO"
type textarea "x"
type textarea "Chat G"
type textarea "x"
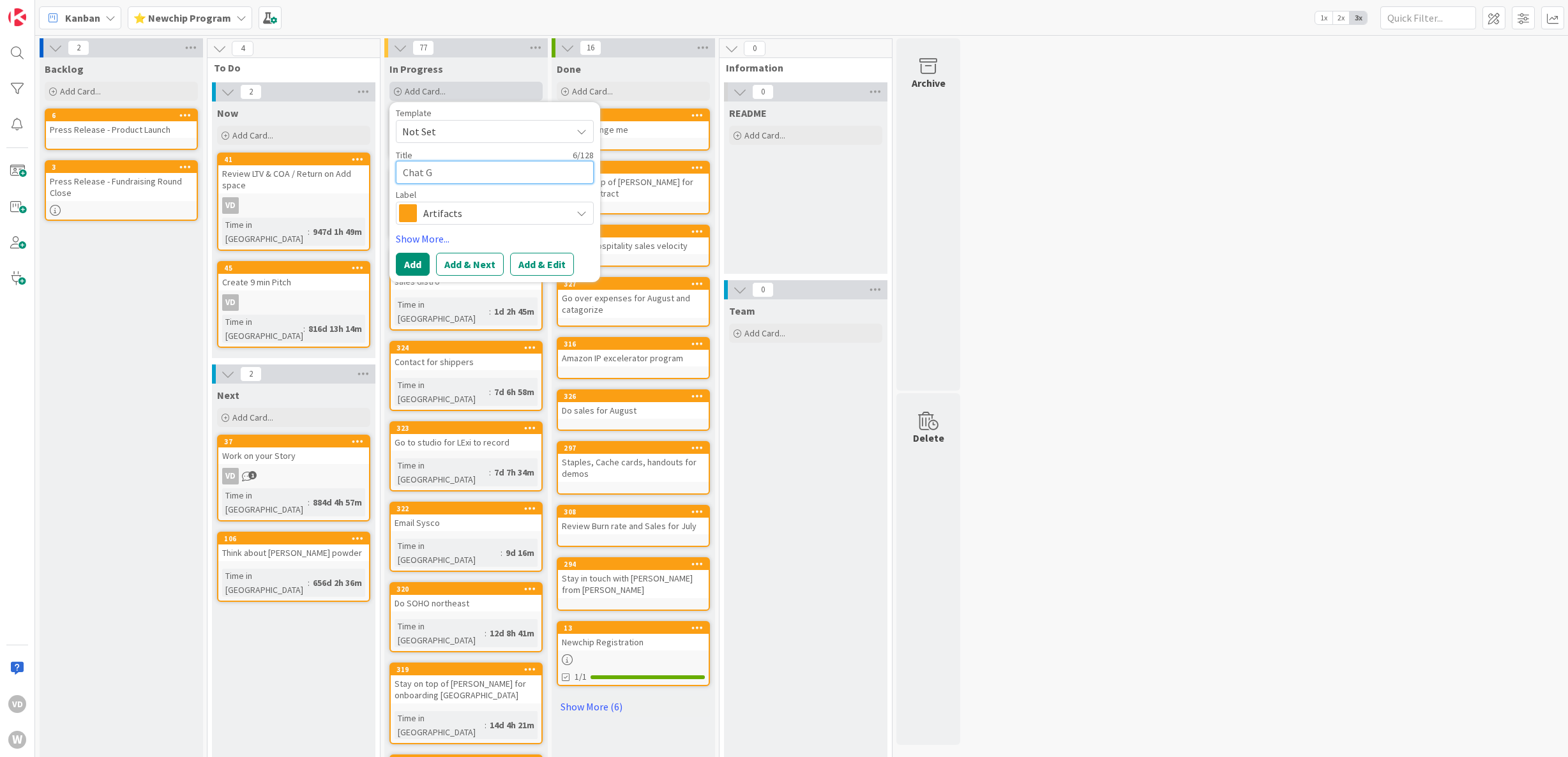
type textarea "Chat GP"
type textarea "x"
type textarea "Chat GPT"
type textarea "x"
type textarea "Chat GPT"
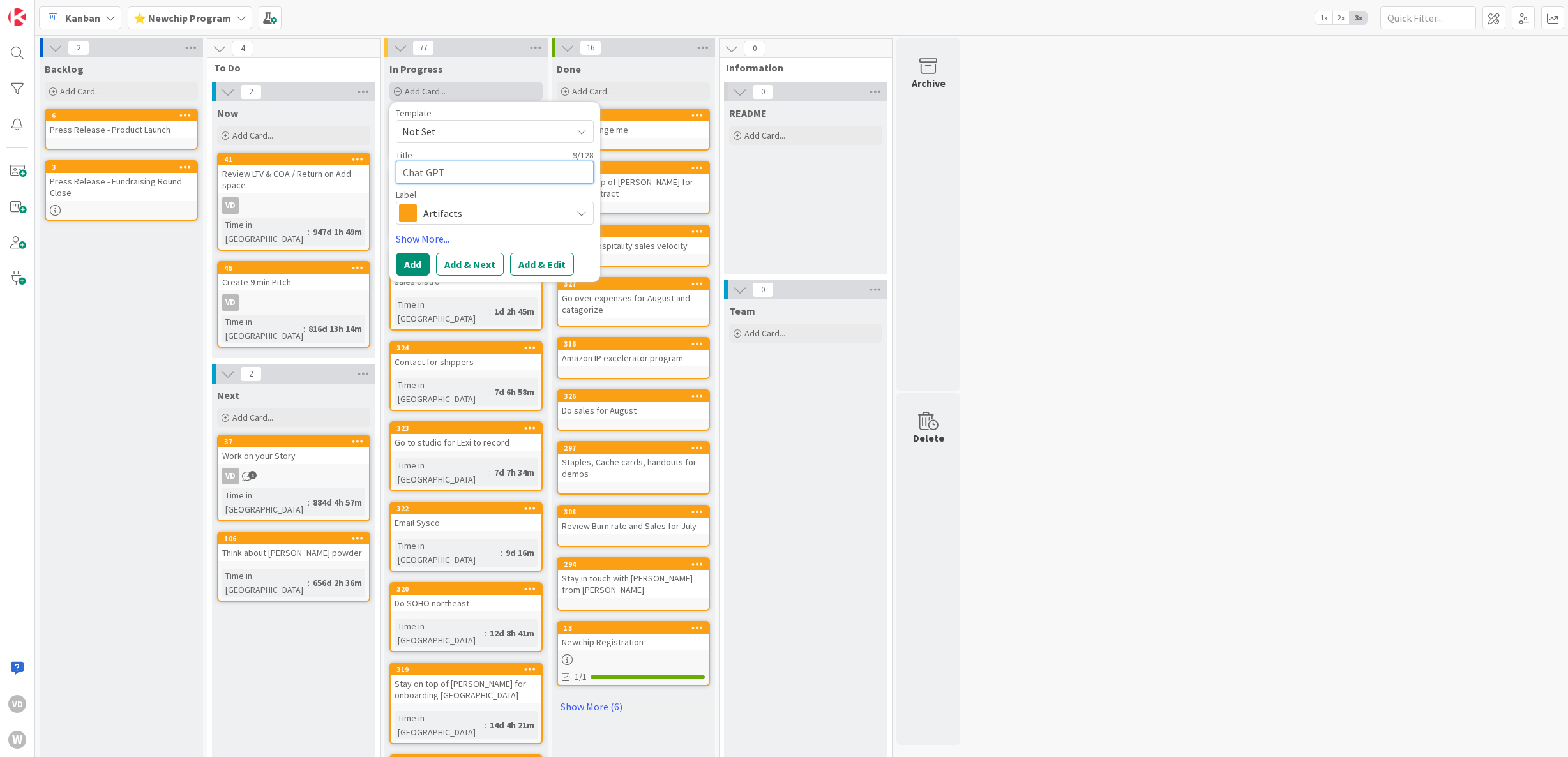
type textarea "x"
type textarea "Chat GPT t"
type textarea "x"
type textarea "Chat GPT to"
type textarea "x"
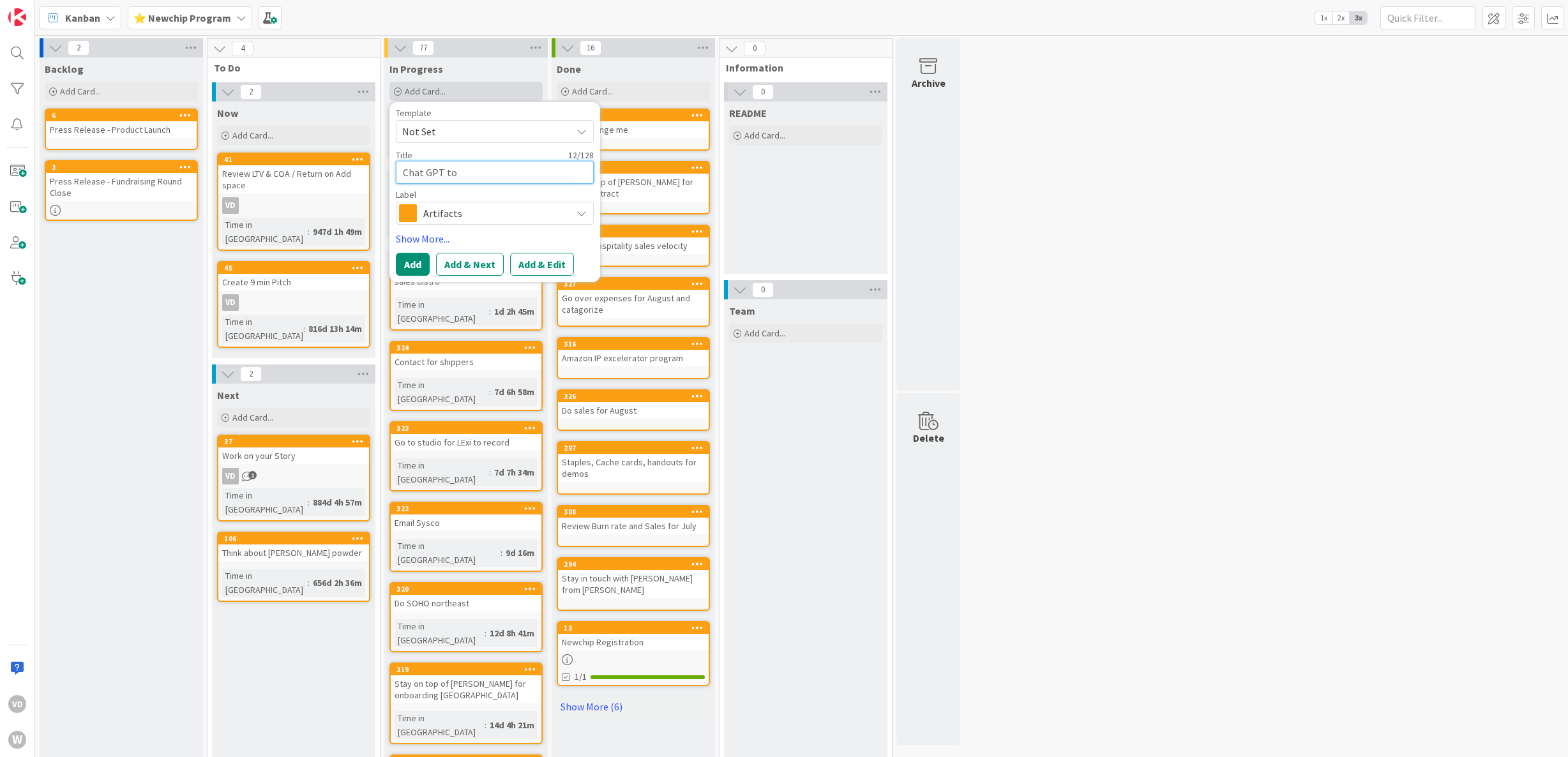
type textarea "Chat GPT to b"
type textarea "x"
type textarea "Chat GPT to bu"
type textarea "x"
type textarea "Chat GPT to bui"
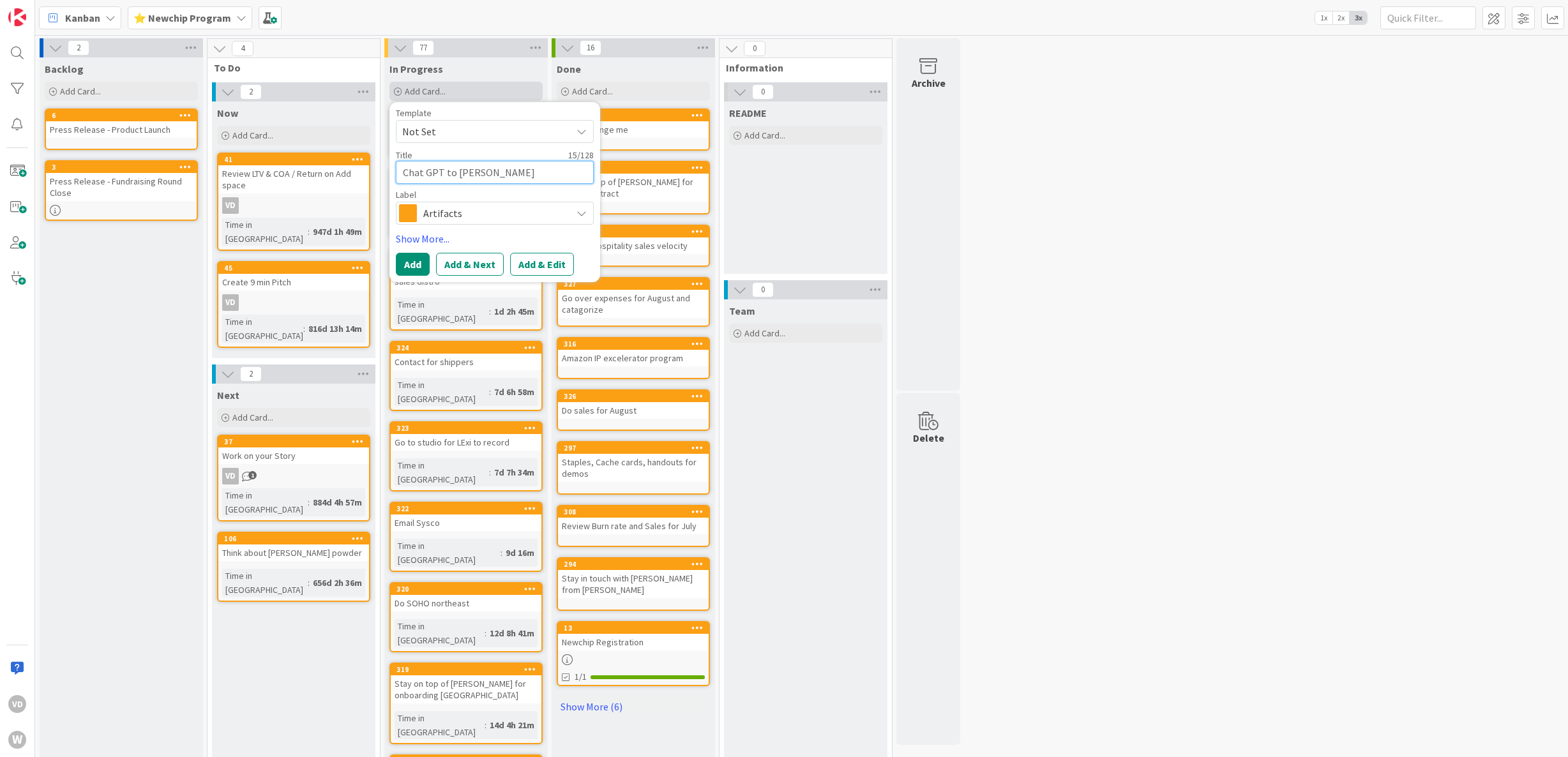
type textarea "x"
type textarea "Chat GPT to buil"
type textarea "x"
type textarea "Chat GPT to build"
type textarea "x"
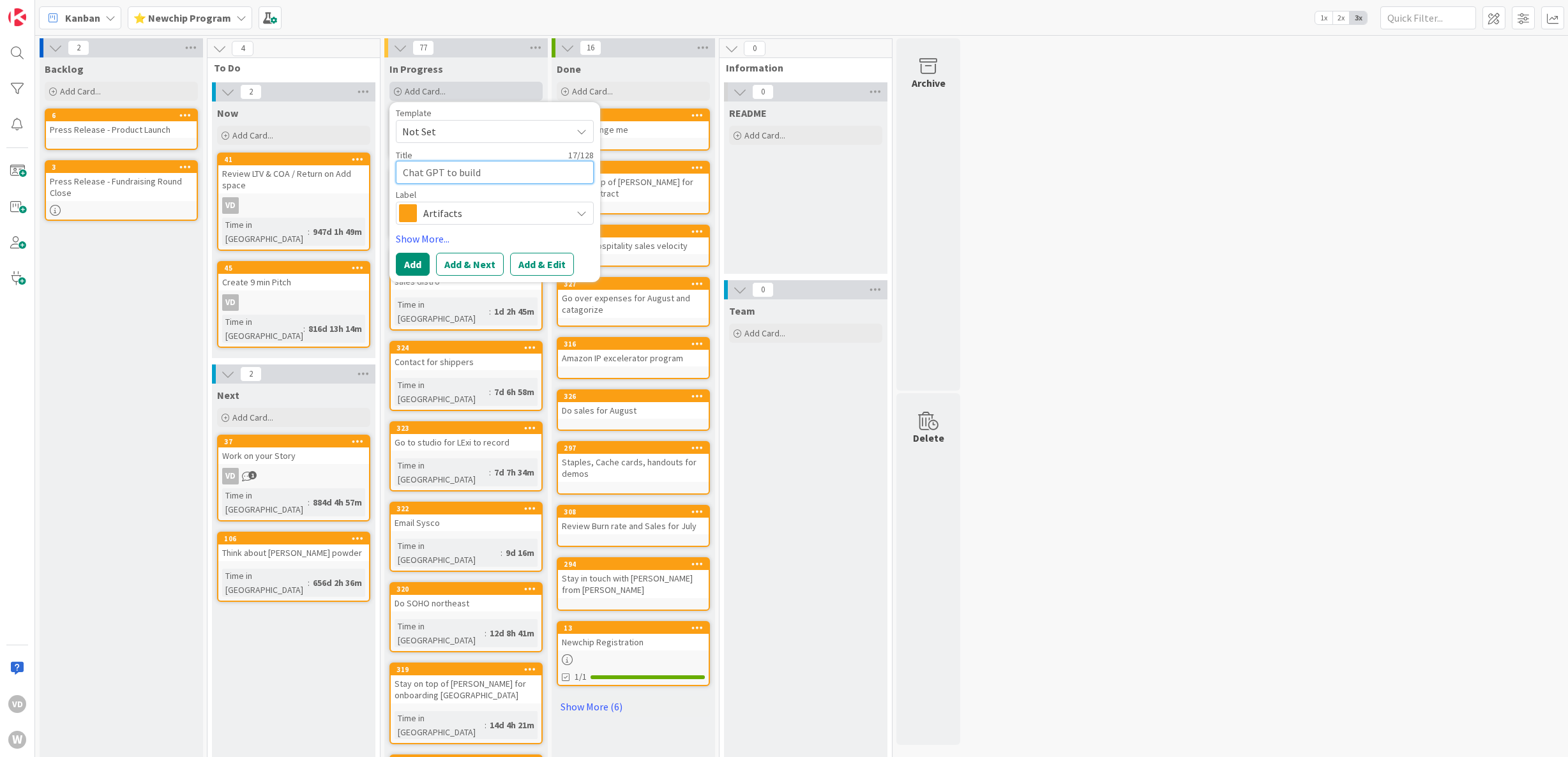
type textarea "Chat GPT to build"
type textarea "x"
type textarea "Chat GPT to build A"
type textarea "x"
type textarea "Chat GPT to build Ap"
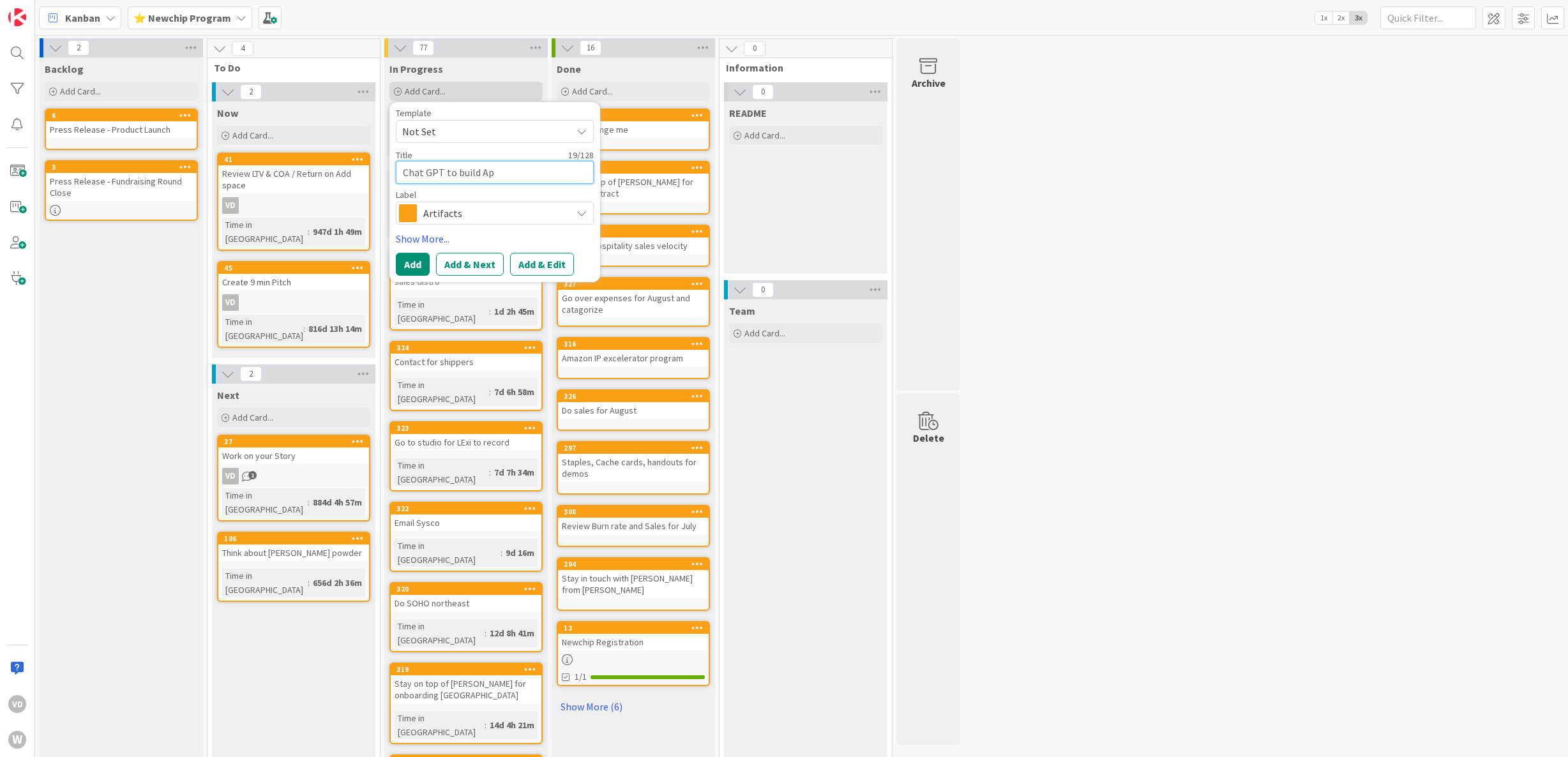
type textarea "x"
type textarea "Chat GPT to build App"
type textarea "x"
type textarea "Chat GPT to build App"
type textarea "x"
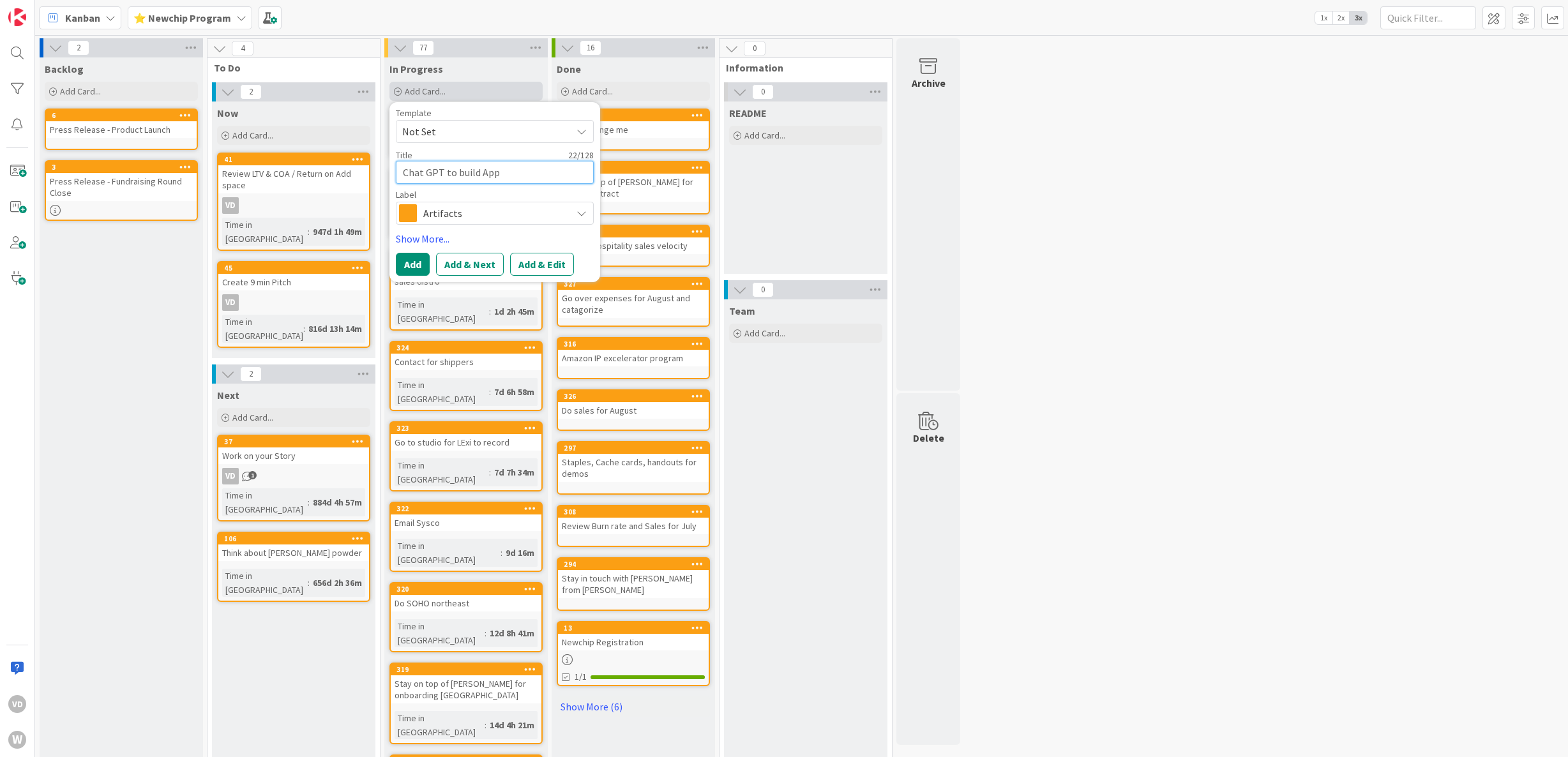
type textarea "Chat GPT to build App d"
type textarea "x"
type textarea "Chat GPT to build App de"
type textarea "x"
type textarea "Chat GPT to build App dec"
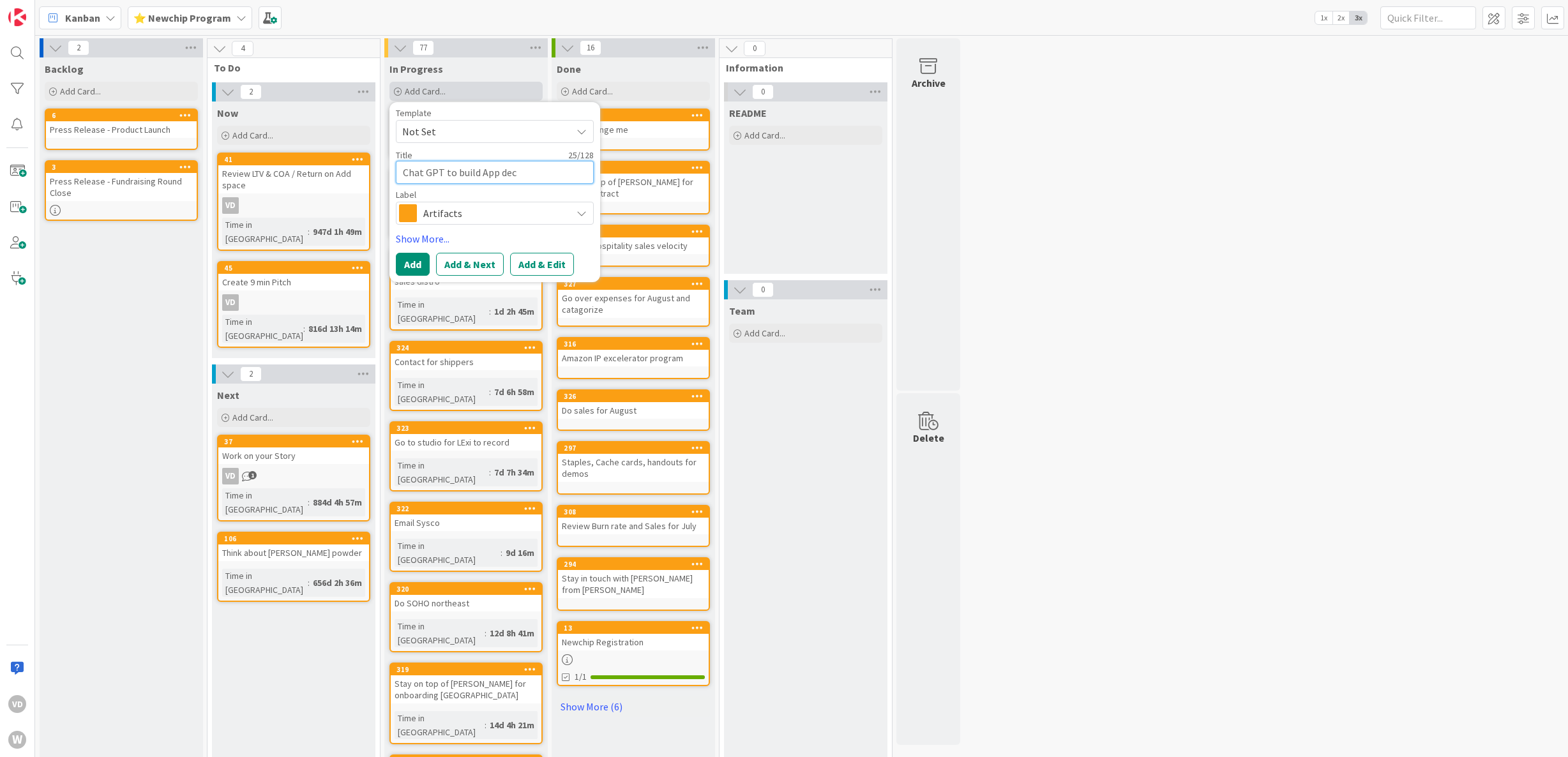
type textarea "x"
type textarea "Chat GPT to build App deck"
click at [410, 263] on button "Add" at bounding box center [413, 264] width 34 height 23
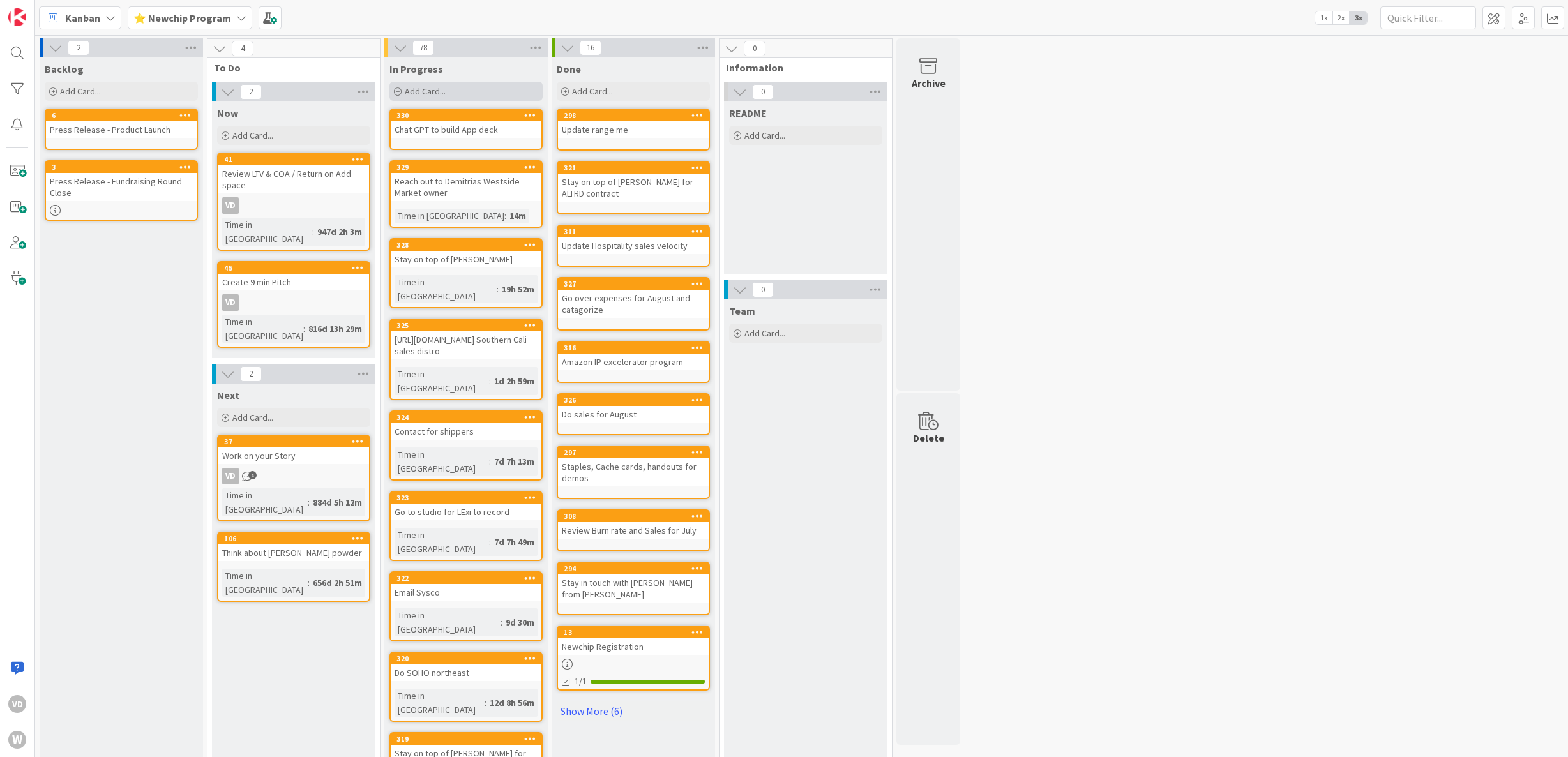
click at [435, 92] on span "Add Card..." at bounding box center [425, 92] width 41 height 12
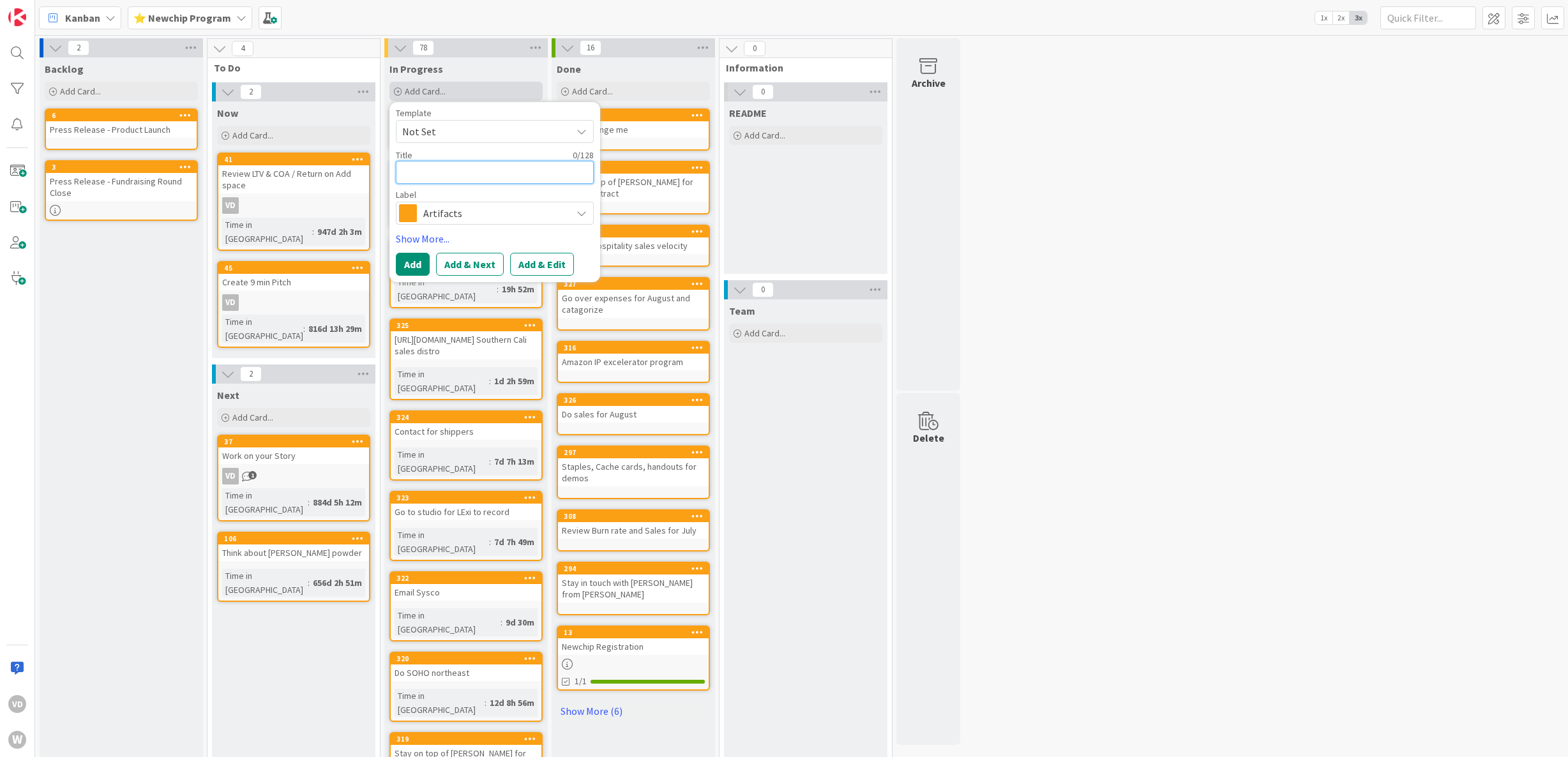
type textarea "x"
type textarea "S"
type textarea "x"
type textarea "Si"
type textarea "x"
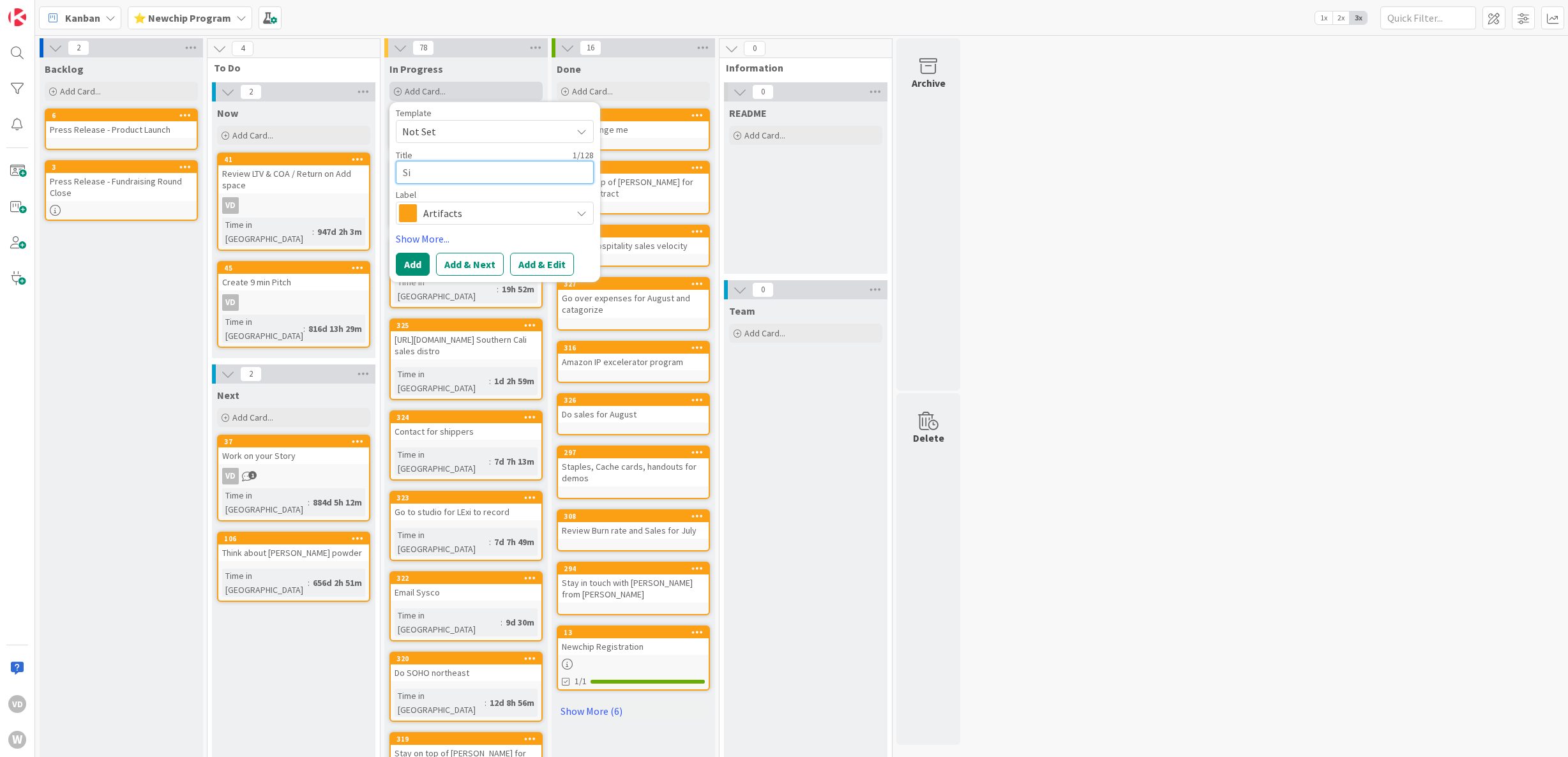
type textarea "Sim"
type textarea "x"
type textarea "Simo"
type textarea "x"
type textarea "Simon"
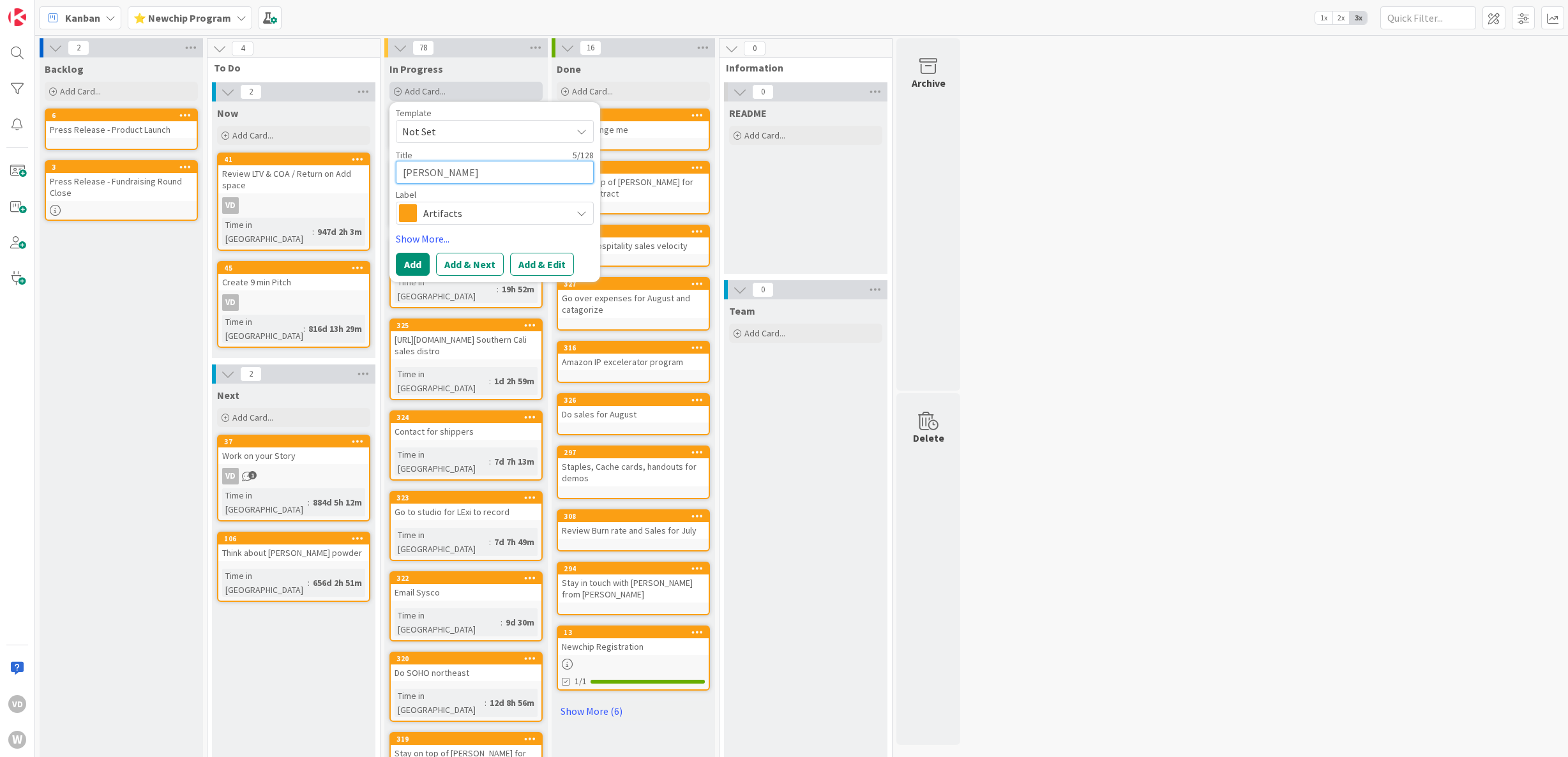
type textarea "x"
type textarea "Simon"
click at [407, 261] on button "Add" at bounding box center [413, 264] width 34 height 23
